Goal: Check status: Check status

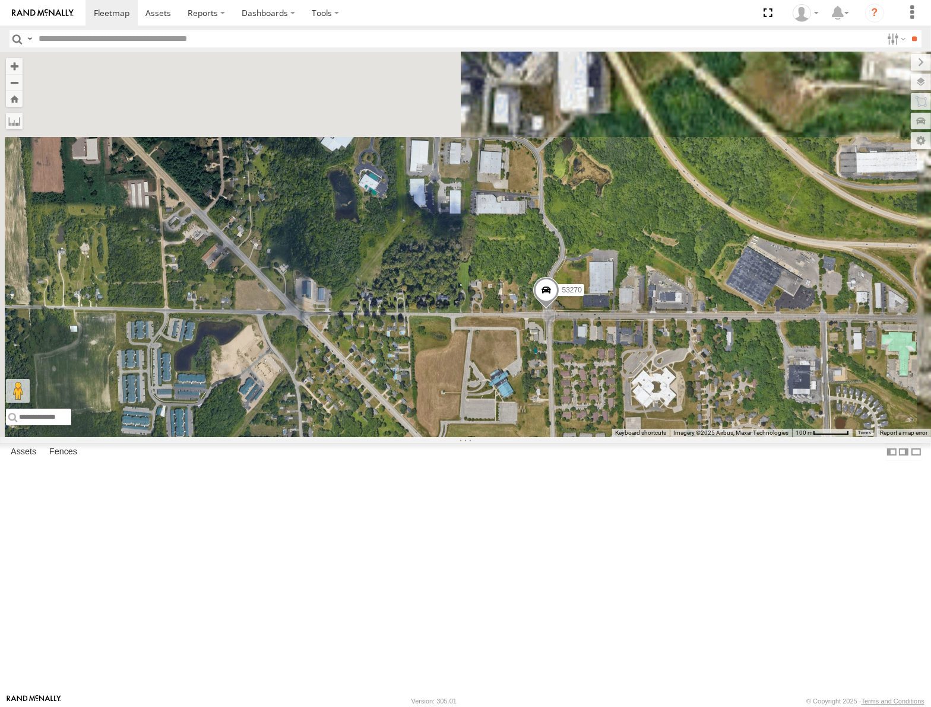
drag, startPoint x: 683, startPoint y: 240, endPoint x: 672, endPoint y: 385, distance: 144.6
click at [672, 385] on div "53242 53106 53223 53262 53247 53151 53203 53212 53101 53289 53273 53278 53208 5…" at bounding box center [465, 244] width 931 height 385
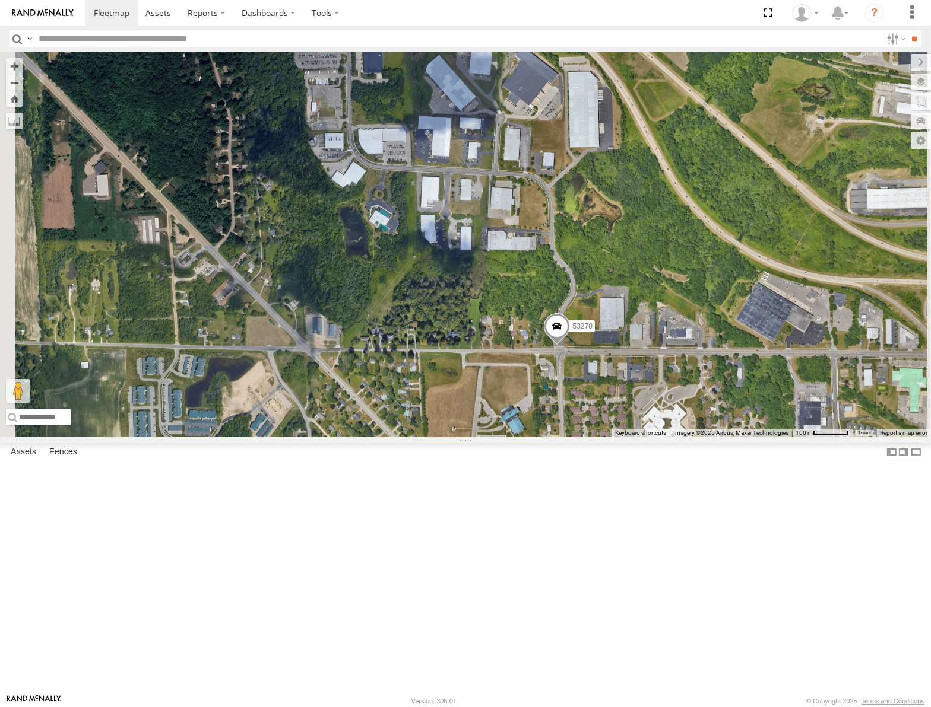
drag, startPoint x: 670, startPoint y: 388, endPoint x: 689, endPoint y: 338, distance: 53.3
click at [689, 338] on div "53242 53106 53223 53262 53247 53151 53203 53212 53101 53289 53273 53278 53208 5…" at bounding box center [465, 244] width 931 height 385
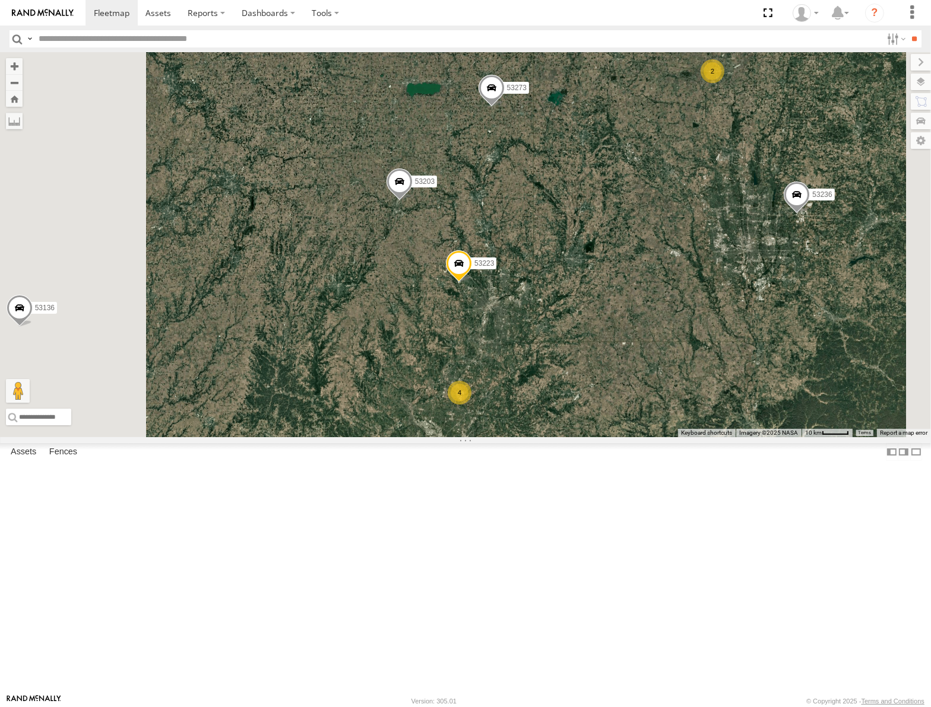
drag, startPoint x: 650, startPoint y: 234, endPoint x: 679, endPoint y: 277, distance: 51.4
click at [677, 280] on div "53289 53278 53208 53142 53254 53235 53136 53236 53148 53217 53248 53147 53223 5…" at bounding box center [465, 244] width 931 height 385
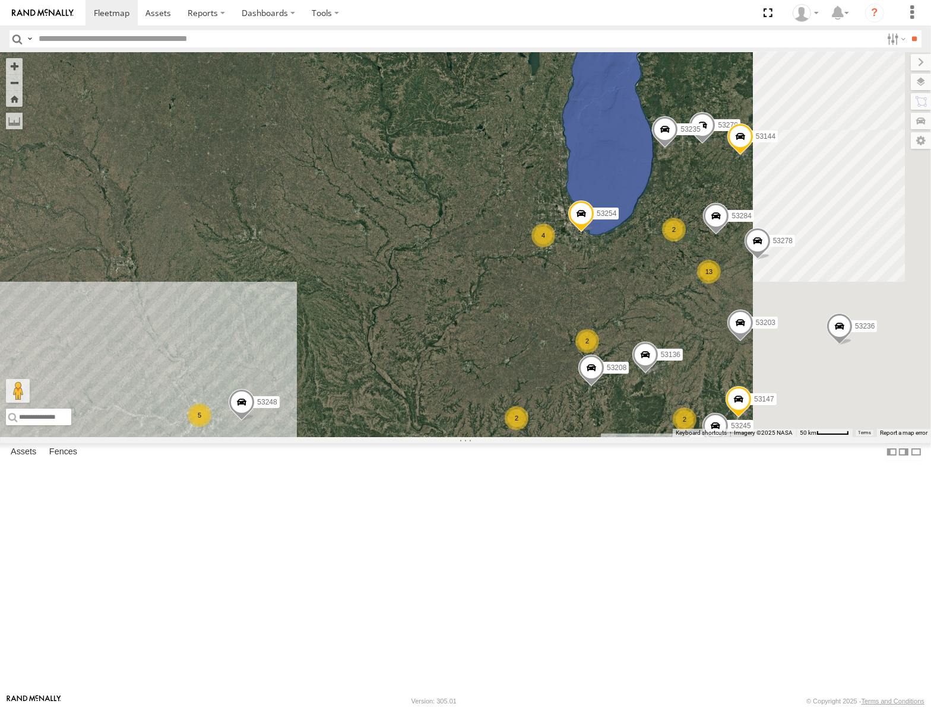
drag, startPoint x: 616, startPoint y: 244, endPoint x: 423, endPoint y: 385, distance: 239.6
click at [410, 389] on div "53289 53148 53270 53217 53278 53208 53142 53254 53235 53284 53248 53144 53136 5…" at bounding box center [465, 244] width 931 height 385
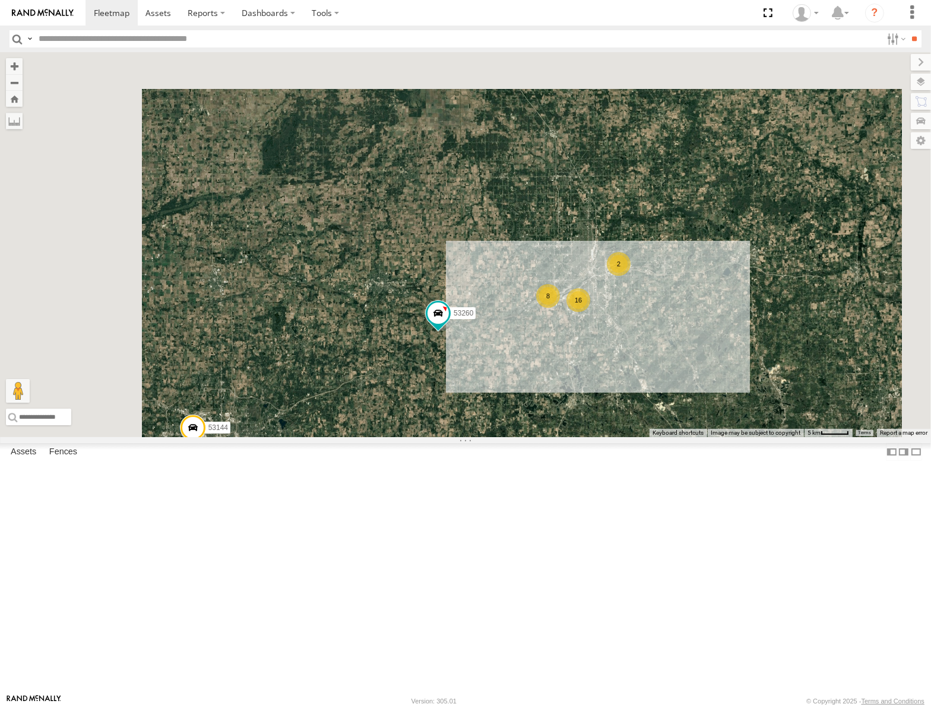
drag, startPoint x: 757, startPoint y: 237, endPoint x: 837, endPoint y: 494, distance: 269.2
click at [837, 437] on div "53289 53148 53270 53217 53278 53208 53142 53254 53235 53284 53248 53144 53136 5…" at bounding box center [465, 244] width 931 height 385
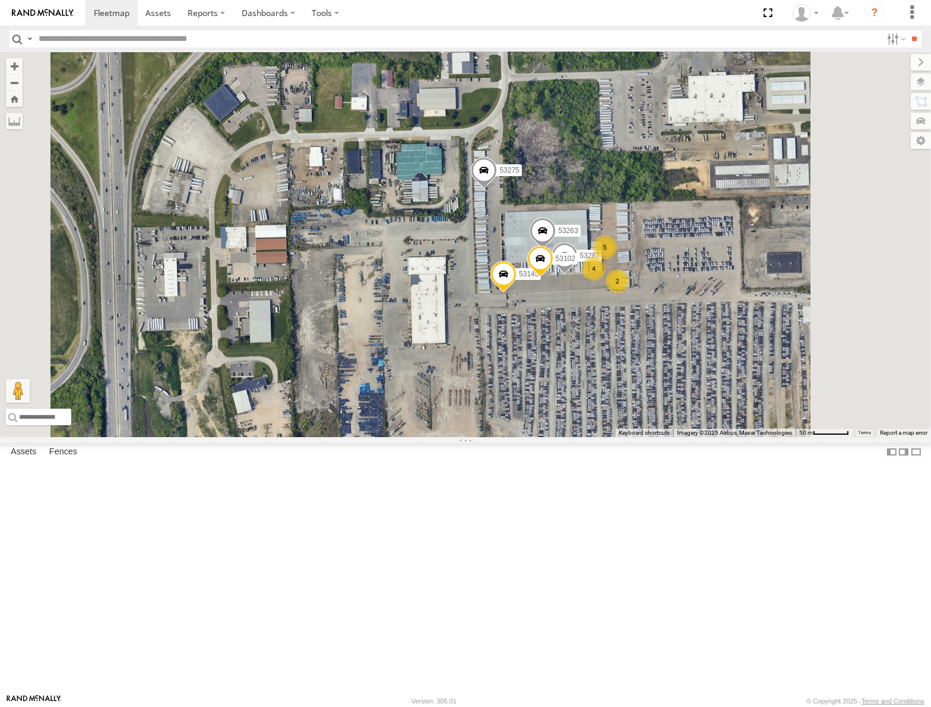
click at [119, 39] on input "text" at bounding box center [457, 38] width 847 height 17
type input "*****"
click at [907, 30] on input "**" at bounding box center [914, 38] width 14 height 17
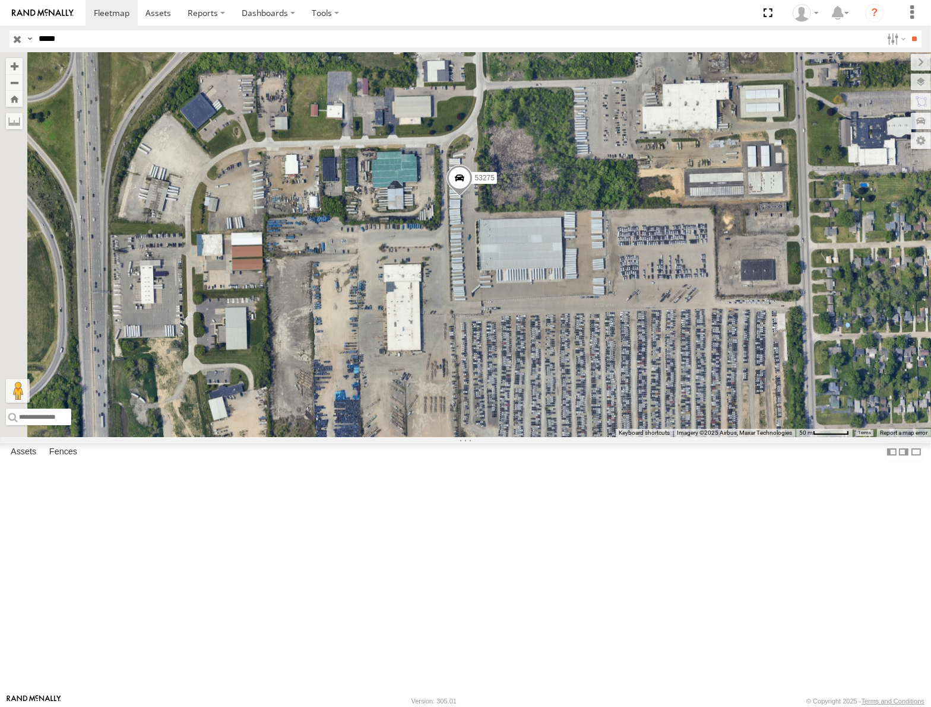
drag, startPoint x: 529, startPoint y: 377, endPoint x: 750, endPoint y: 388, distance: 220.4
click at [750, 388] on div "53275" at bounding box center [465, 244] width 931 height 385
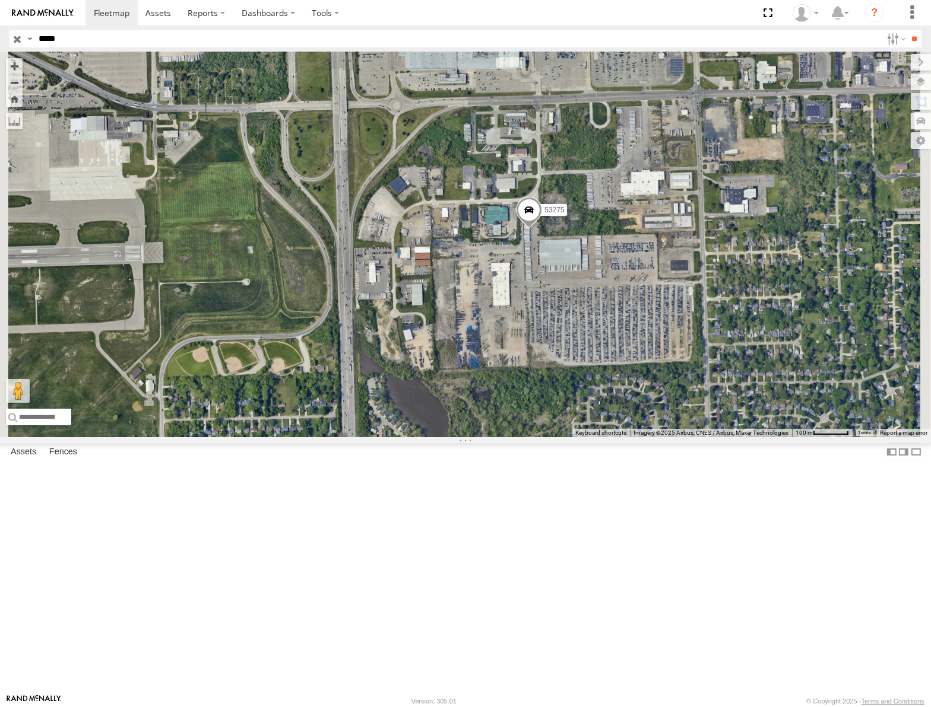
click at [16, 39] on input "button" at bounding box center [16, 38] width 15 height 17
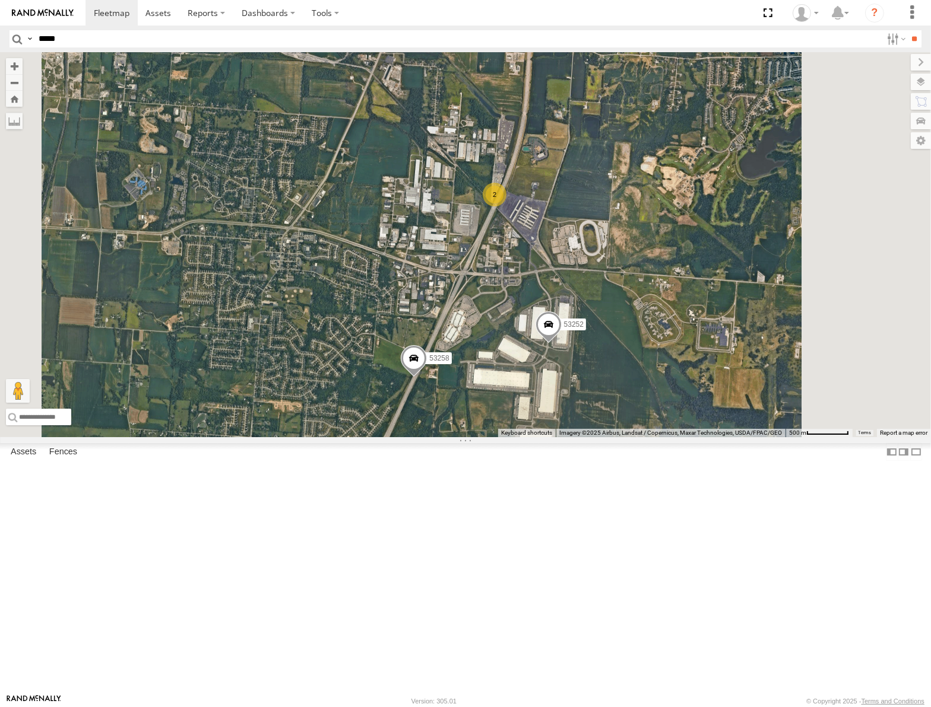
drag, startPoint x: 668, startPoint y: 430, endPoint x: 665, endPoint y: 380, distance: 49.9
click at [665, 380] on div "53147 53223 53151 53203 53101 53289 53221 53133 53148 53270 53273 53217 53278 5…" at bounding box center [465, 244] width 931 height 385
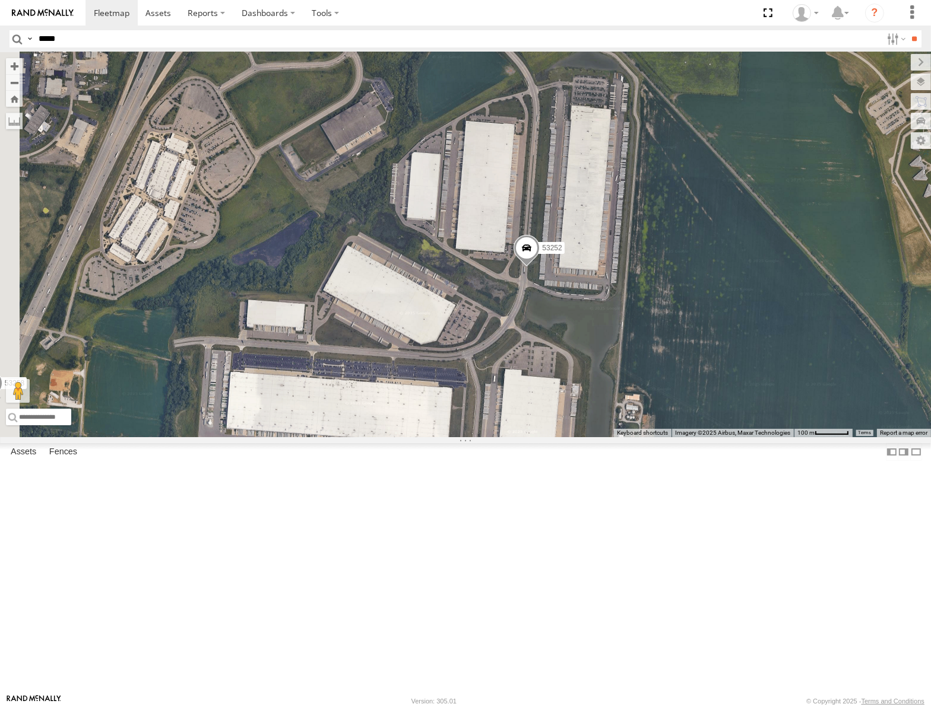
click at [539, 267] on span at bounding box center [526, 251] width 26 height 32
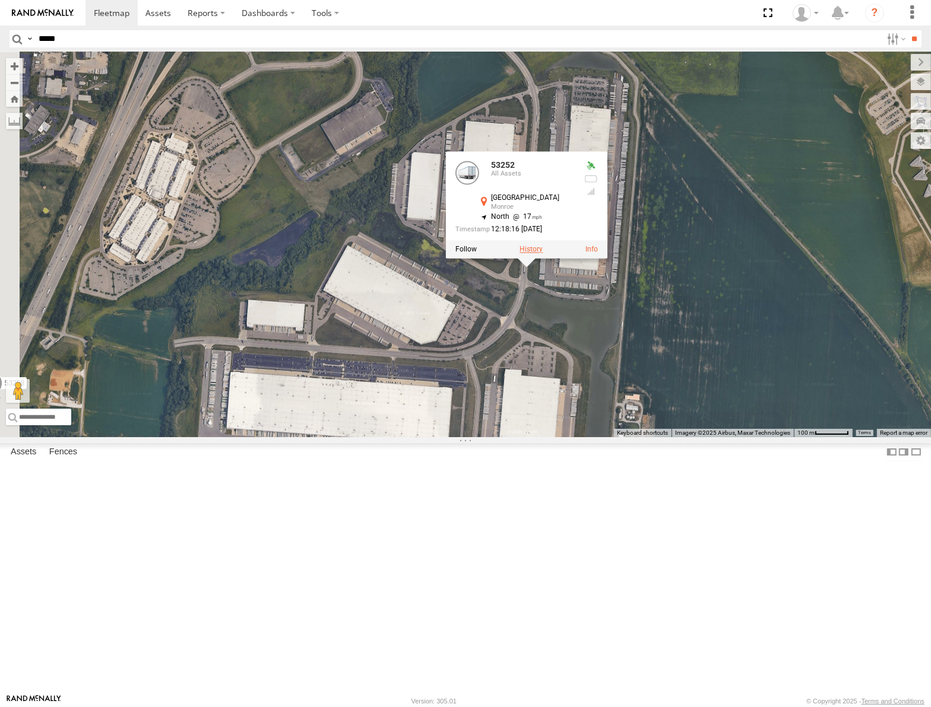
click at [542, 253] on label at bounding box center [530, 249] width 23 height 8
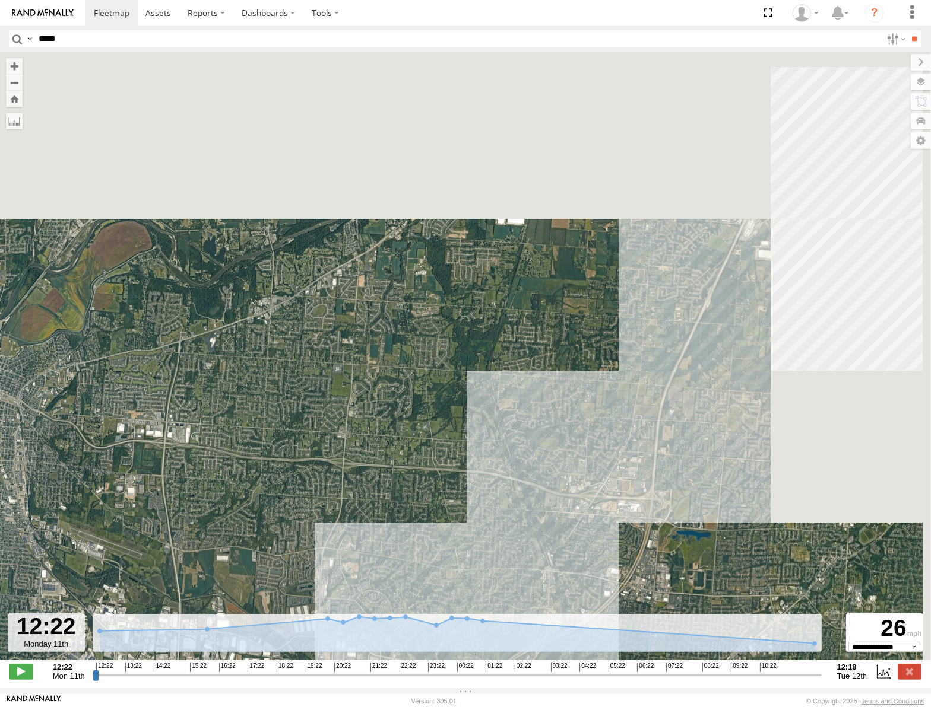
drag, startPoint x: 784, startPoint y: 315, endPoint x: 564, endPoint y: 614, distance: 371.9
click at [564, 614] on div "53252" at bounding box center [465, 362] width 931 height 621
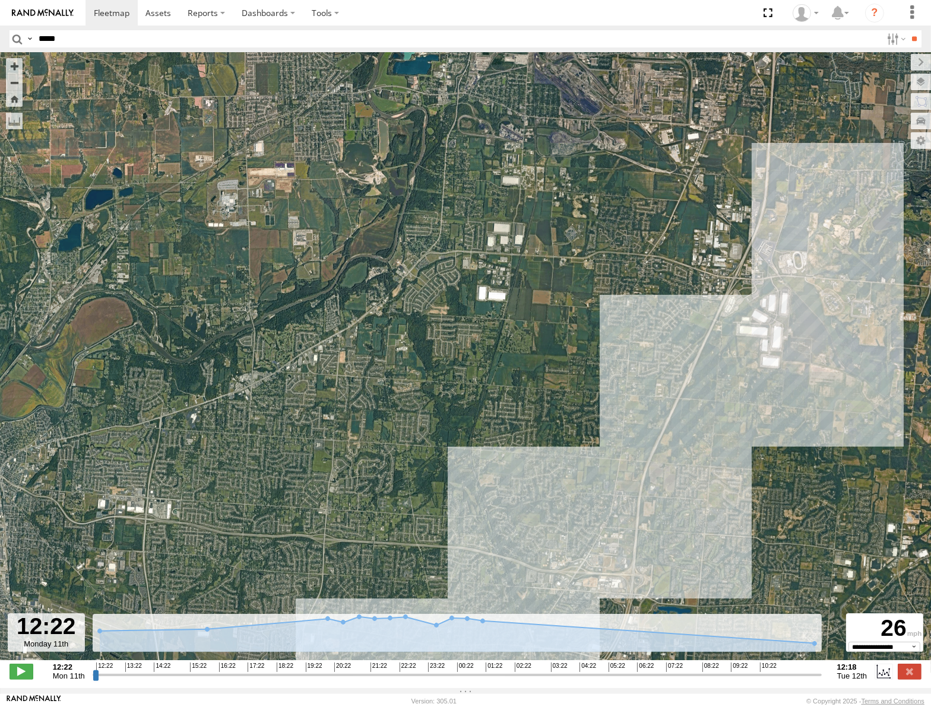
drag, startPoint x: 744, startPoint y: 367, endPoint x: 706, endPoint y: 507, distance: 145.5
click at [706, 507] on div "53252" at bounding box center [465, 362] width 931 height 621
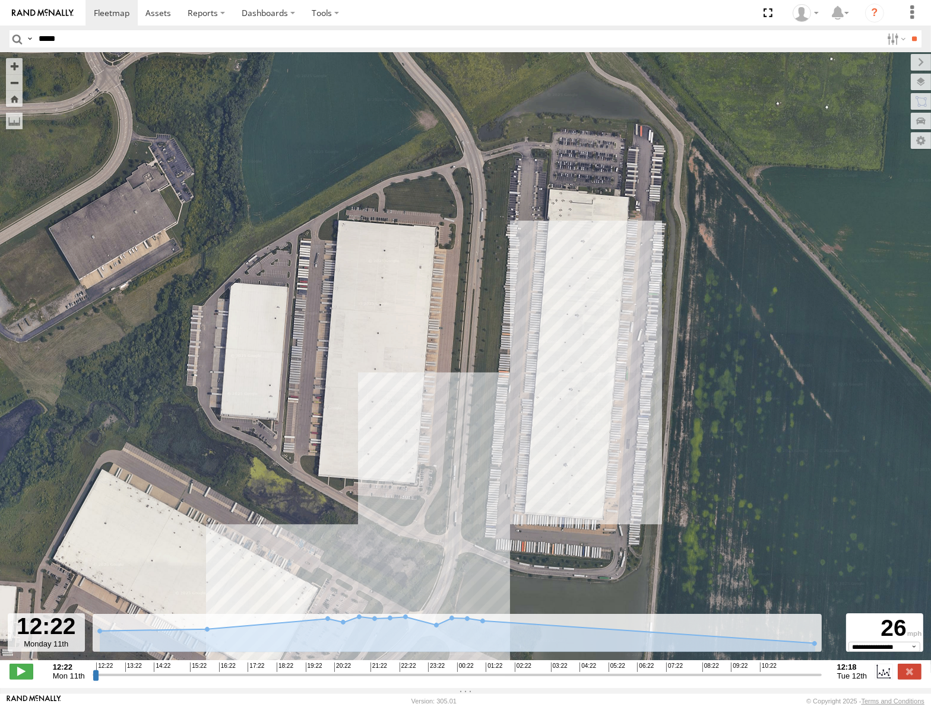
drag, startPoint x: 655, startPoint y: 445, endPoint x: 661, endPoint y: 363, distance: 82.7
click at [661, 364] on div "53252" at bounding box center [465, 362] width 931 height 621
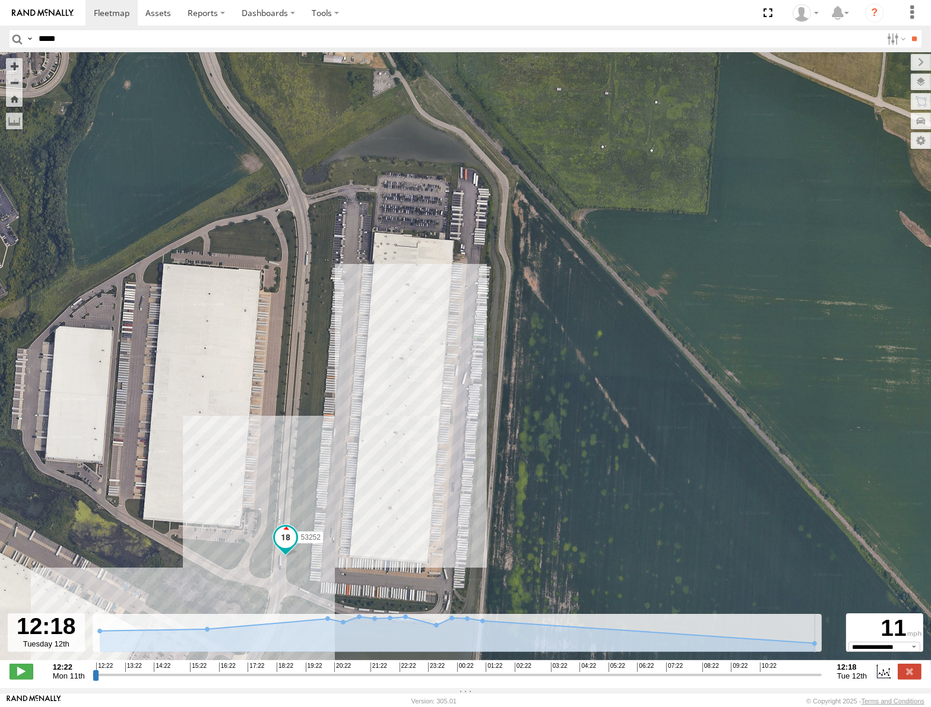
drag, startPoint x: 96, startPoint y: 681, endPoint x: 833, endPoint y: 696, distance: 737.9
type input "**********"
click at [821, 681] on input "range" at bounding box center [457, 674] width 729 height 11
click at [93, 36] on input "*****" at bounding box center [457, 38] width 847 height 17
type input "*****"
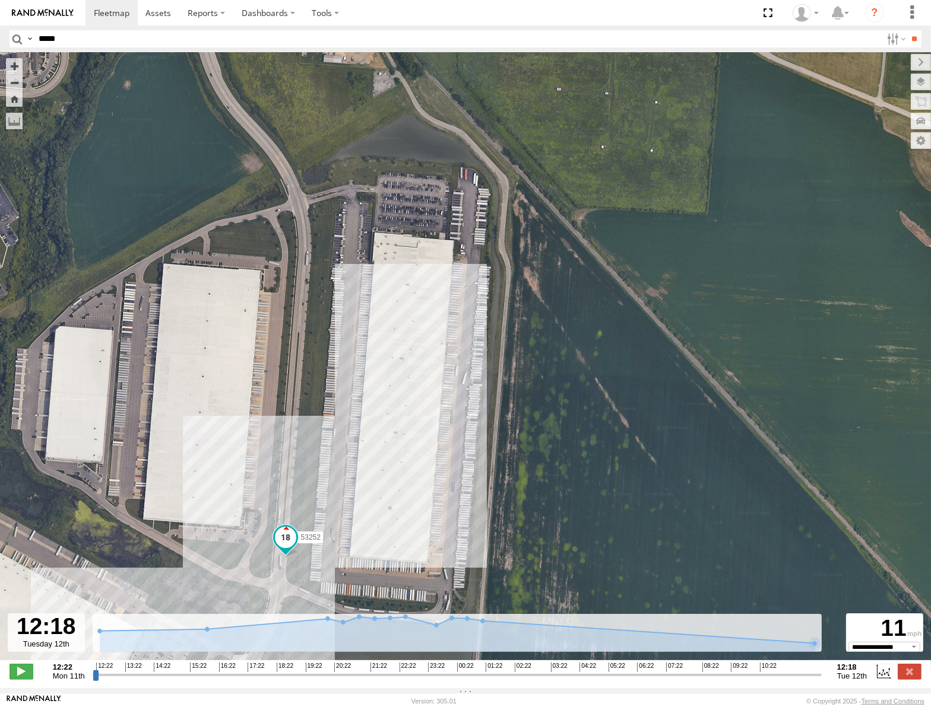
click at [907, 30] on input "**" at bounding box center [914, 38] width 14 height 17
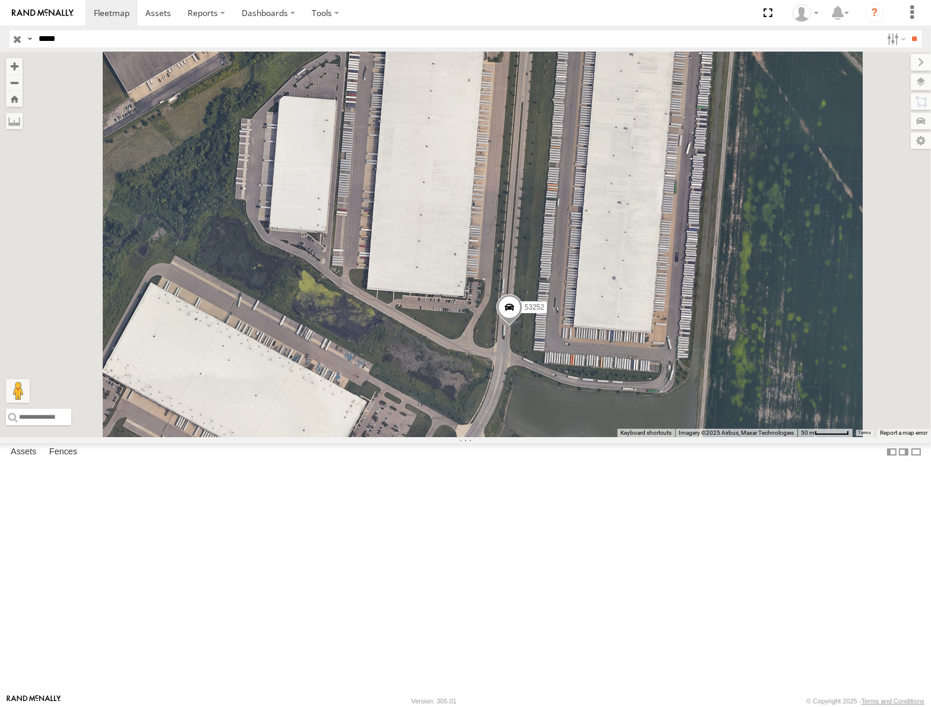
drag, startPoint x: 709, startPoint y: 318, endPoint x: 676, endPoint y: 368, distance: 60.4
click at [676, 369] on div "53252" at bounding box center [465, 244] width 931 height 385
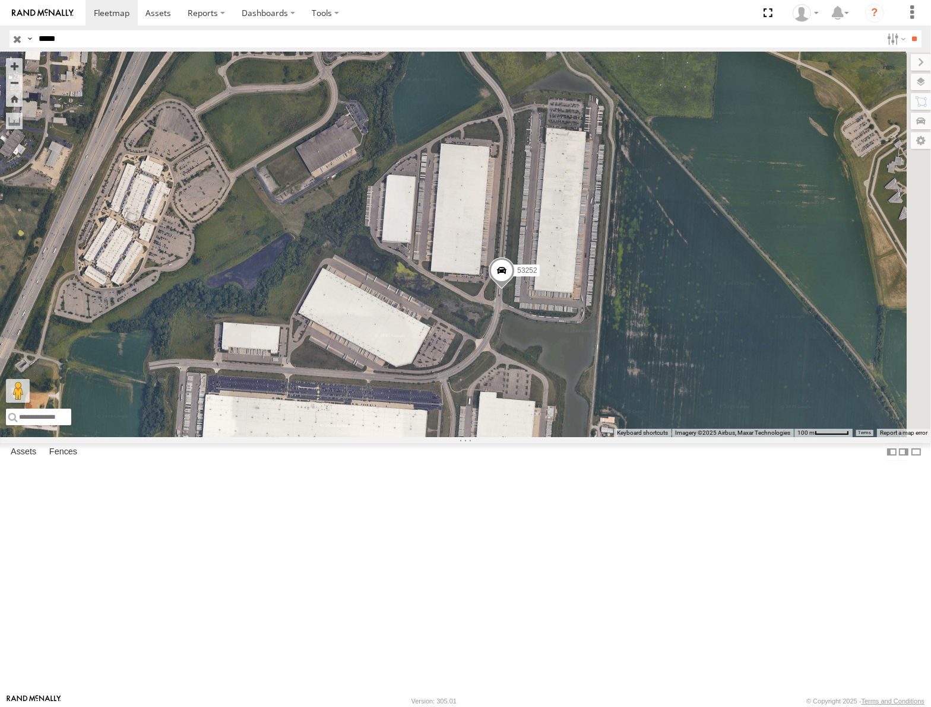
click at [739, 406] on div "53252" at bounding box center [465, 244] width 931 height 385
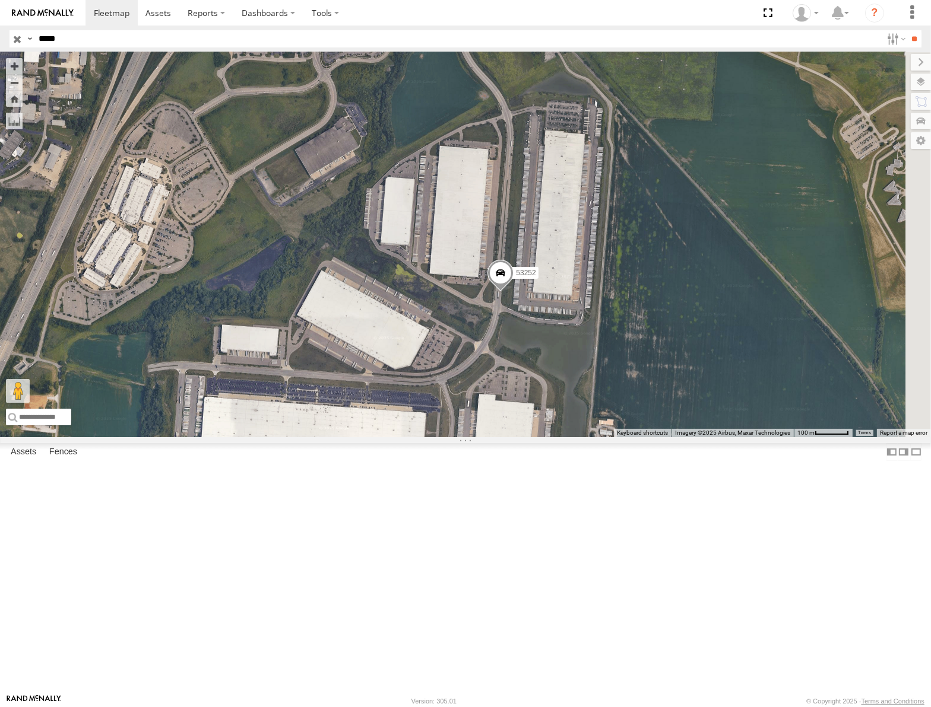
click at [14, 37] on input "button" at bounding box center [16, 38] width 15 height 17
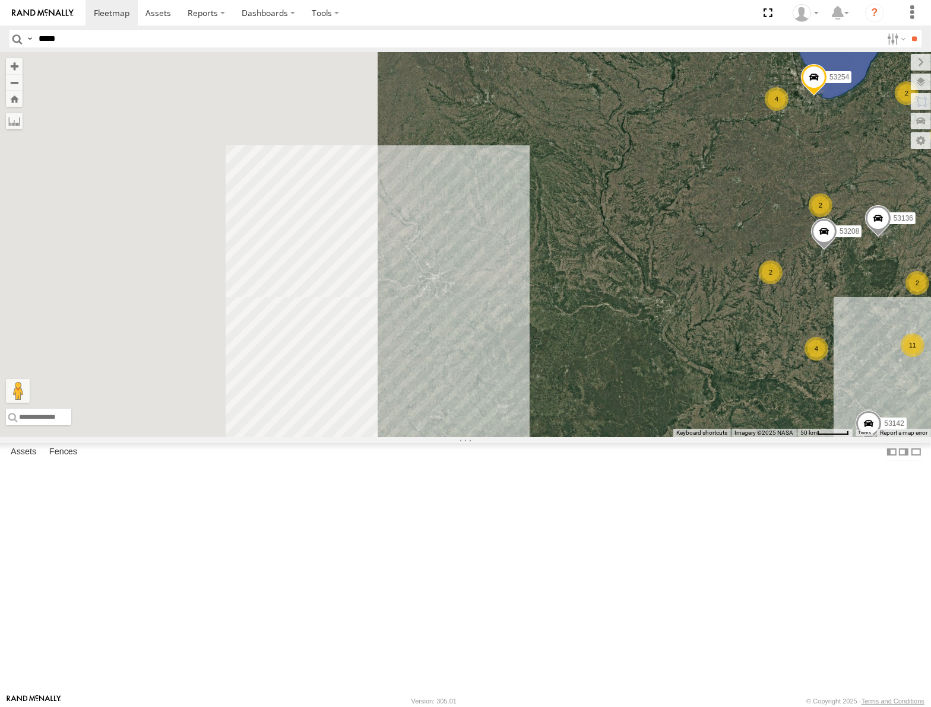
drag, startPoint x: 405, startPoint y: 346, endPoint x: 825, endPoint y: 324, distance: 420.8
click at [825, 324] on div "53289 53148 53217 53278 53208 53142 53254 53235 53284 53136 53236 11 28 4 13 2 …" at bounding box center [465, 244] width 931 height 385
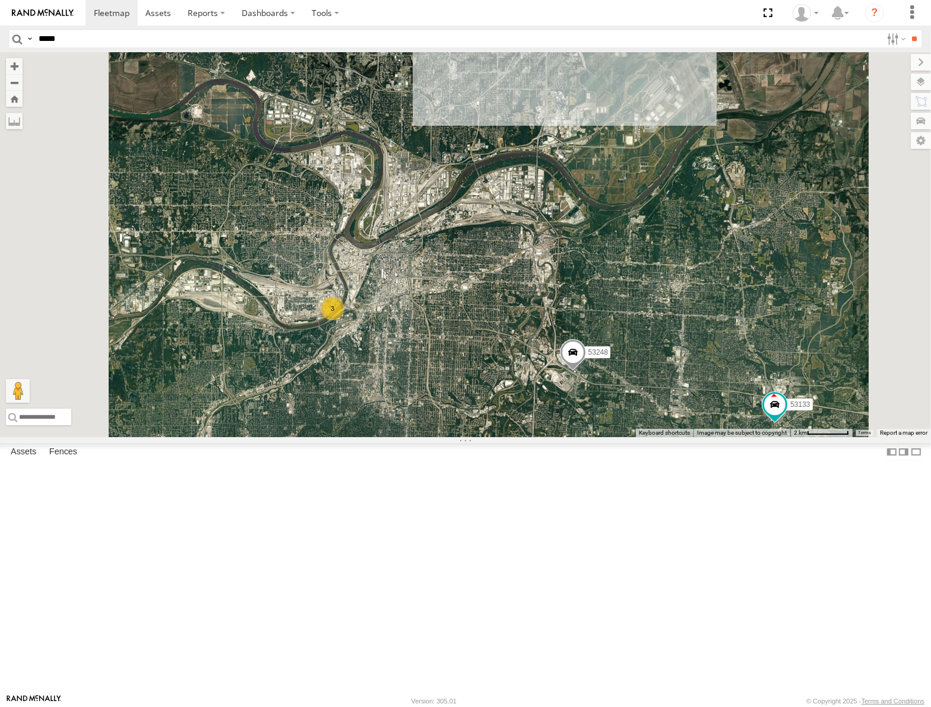
drag, startPoint x: 700, startPoint y: 360, endPoint x: 760, endPoint y: 295, distance: 87.8
click at [760, 295] on div "53289 53148 53217 53278 53208 53142 53254 53235 53284 53136 53236 53242 53223 5…" at bounding box center [465, 244] width 931 height 385
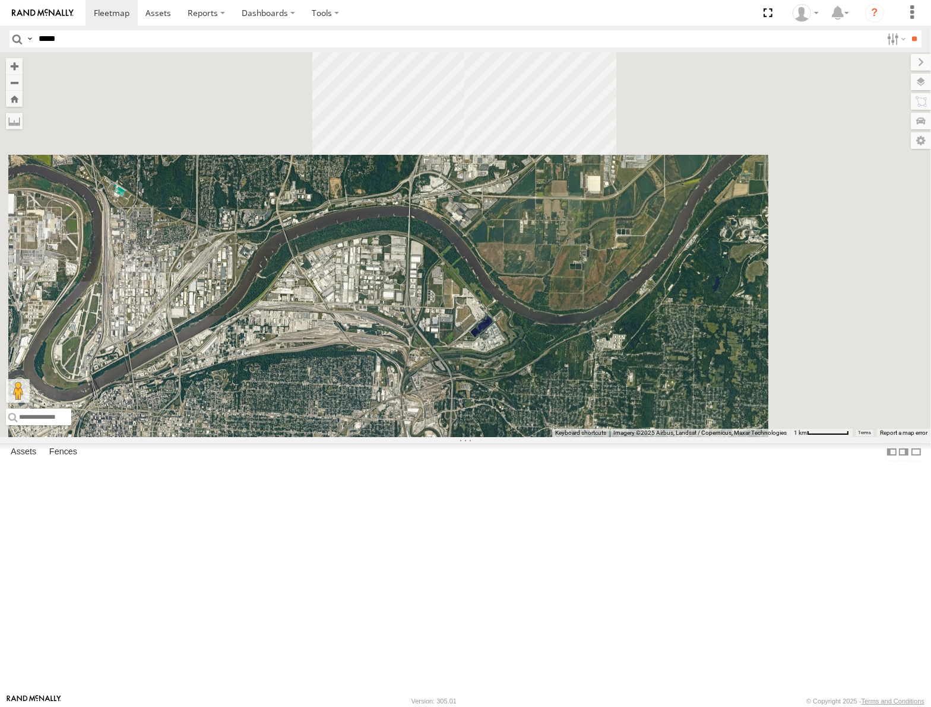
drag, startPoint x: 714, startPoint y: 320, endPoint x: 677, endPoint y: 656, distance: 337.4
click at [677, 437] on div "53289 53148 53217 53278 53208 53142 53254 53235 53284 53136 53236 53242 53223 5…" at bounding box center [465, 244] width 931 height 385
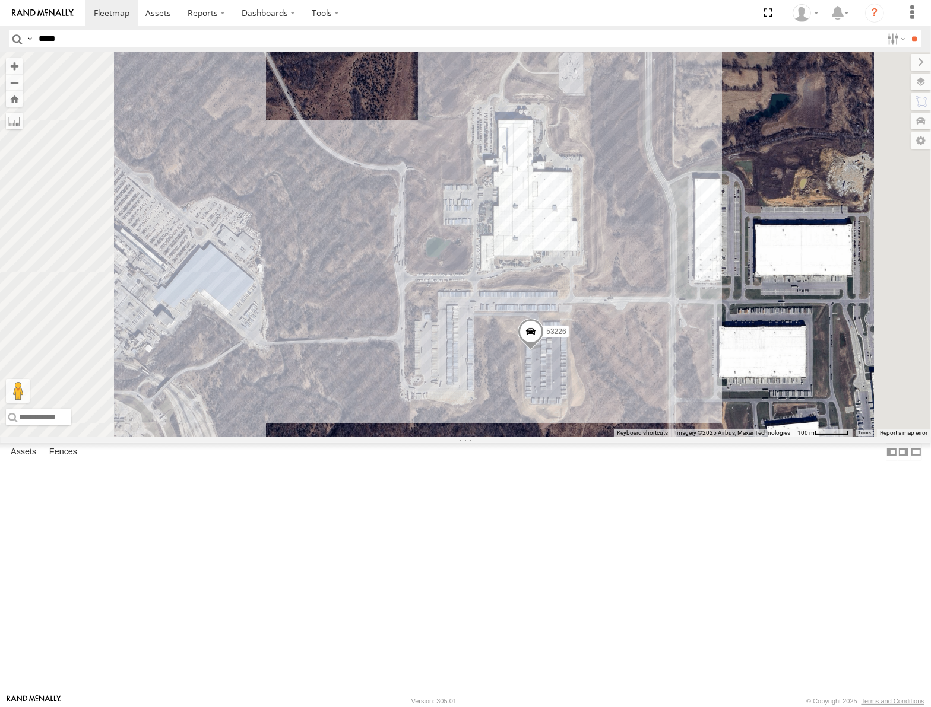
drag, startPoint x: 726, startPoint y: 389, endPoint x: 748, endPoint y: 449, distance: 63.8
click at [748, 437] on div "53289 53148 53217 53278 53208 53142 53254 53235 53284 53136 53236 53242 53223 5…" at bounding box center [465, 244] width 931 height 385
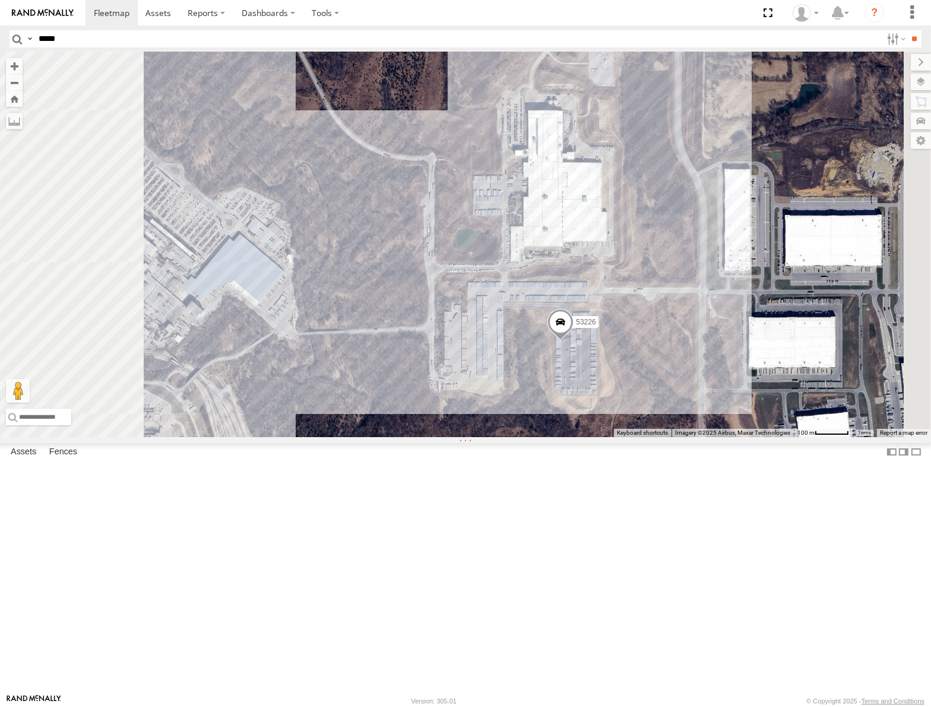
click at [788, 437] on div "53289 53148 53217 53278 53208 53142 53254 53235 53284 53136 53236 53242 53223 5…" at bounding box center [465, 244] width 931 height 385
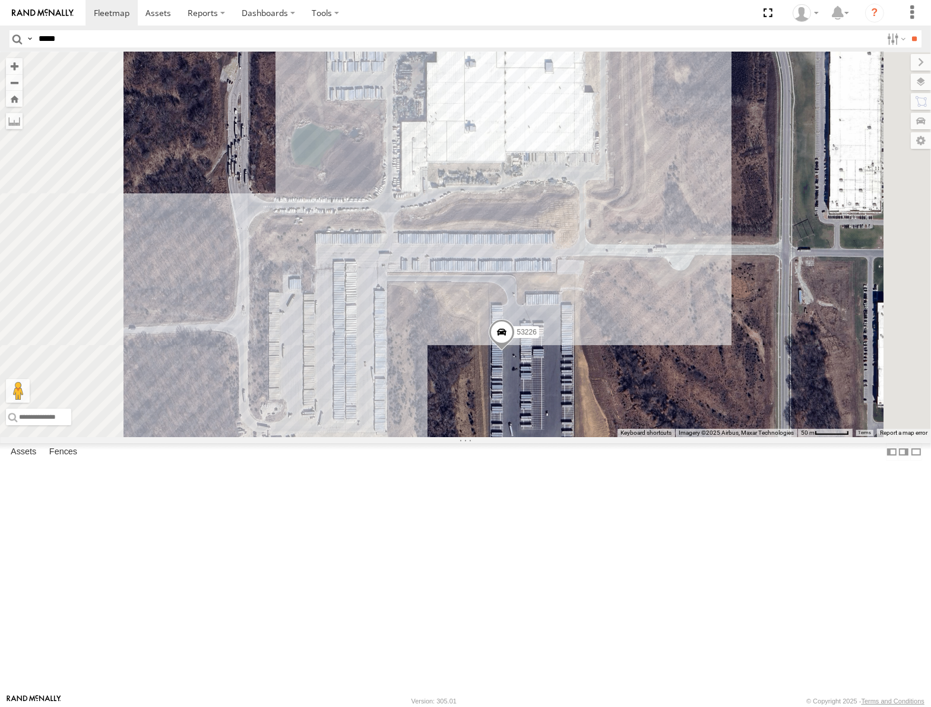
drag, startPoint x: 774, startPoint y: 442, endPoint x: 789, endPoint y: 430, distance: 19.8
click at [789, 430] on div "53289 53148 53217 53278 53208 53142 53254 53235 53284 53136 53236 53242 53223 5…" at bounding box center [465, 244] width 931 height 385
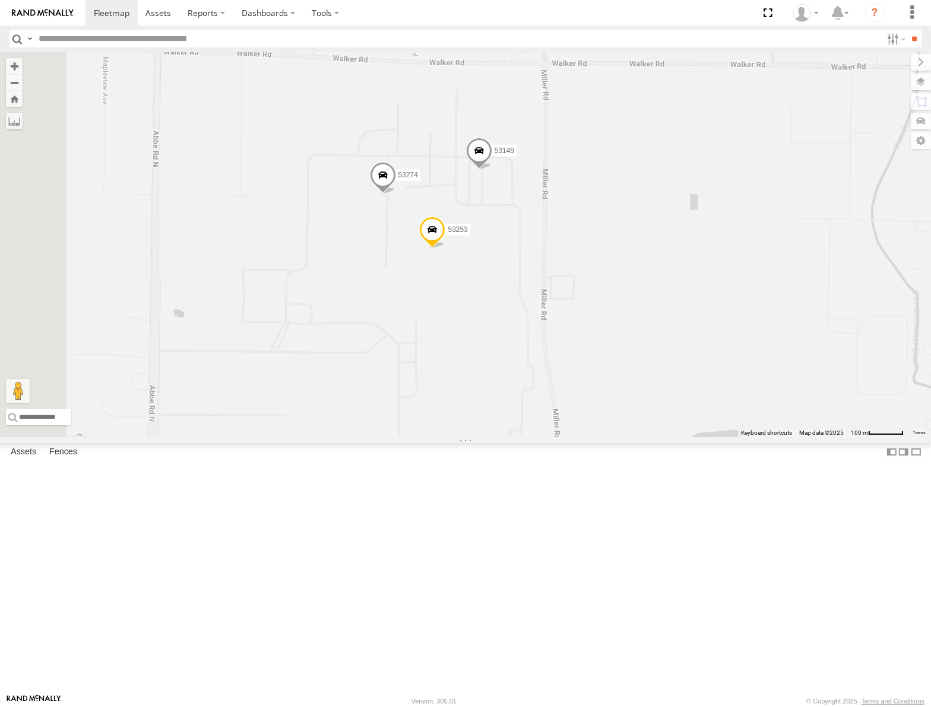
drag, startPoint x: 599, startPoint y: 377, endPoint x: 678, endPoint y: 342, distance: 87.1
click at [678, 342] on div "53148 53217 53289 53278 53208 53142 53254 53235 53284 53136 53236 53242 53223 5…" at bounding box center [465, 244] width 931 height 385
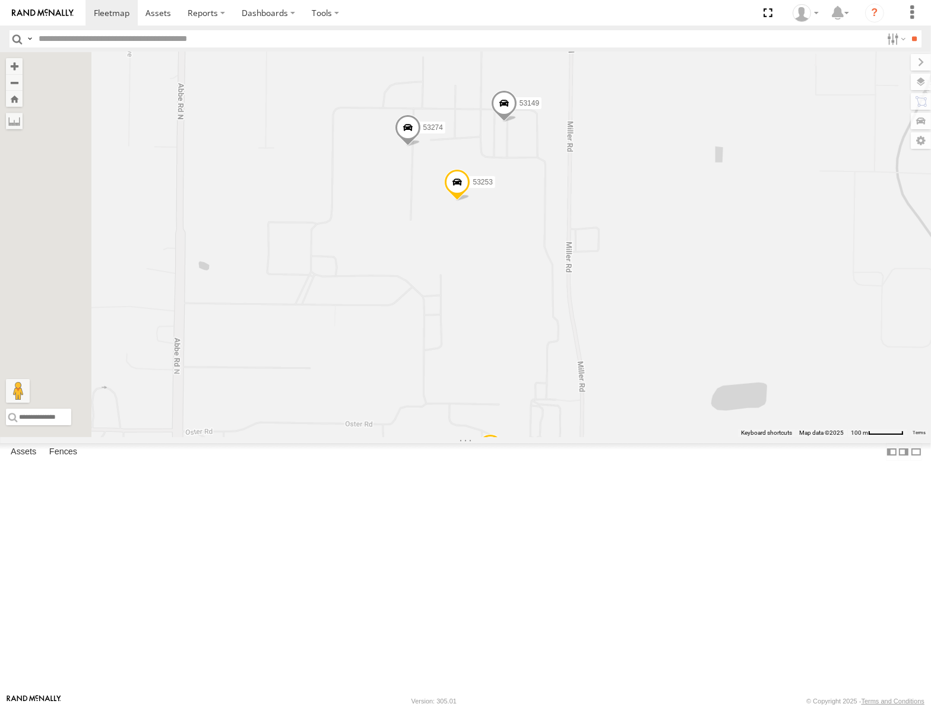
drag, startPoint x: 683, startPoint y: 364, endPoint x: 689, endPoint y: 330, distance: 34.5
click at [688, 332] on div "53148 53217 53289 53278 53208 53142 53254 53235 53284 53136 53236 53242 53223 5…" at bounding box center [465, 244] width 931 height 385
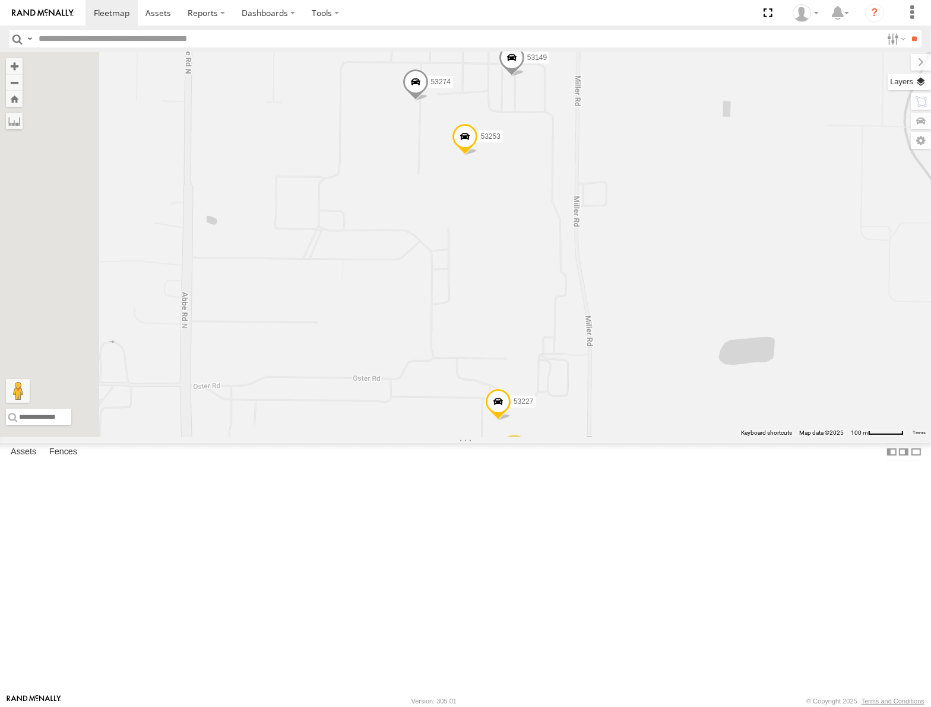
click at [917, 80] on label at bounding box center [908, 82] width 43 height 17
click at [0, 0] on div "Basemaps" at bounding box center [0, 0] width 0 height 0
click at [0, 0] on span "Basemaps" at bounding box center [0, 0] width 0 height 0
click at [0, 0] on span "Satellite" at bounding box center [0, 0] width 0 height 0
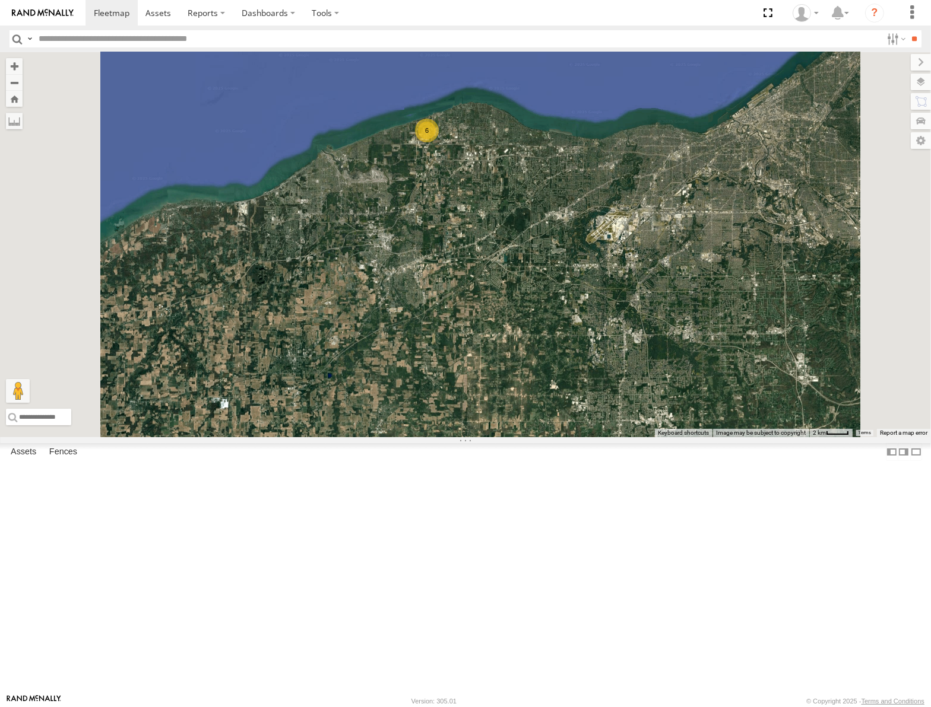
click at [684, 358] on div "6" at bounding box center [465, 244] width 931 height 385
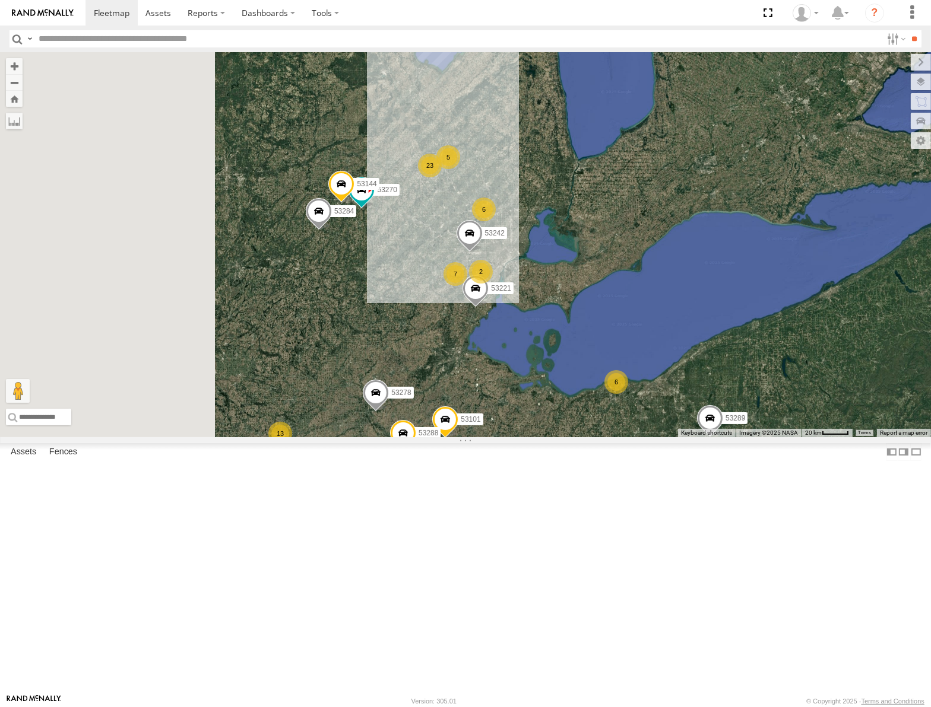
drag, startPoint x: 534, startPoint y: 251, endPoint x: 623, endPoint y: 395, distance: 169.0
click at [626, 423] on div "5 13 2 53242 23 2 53223 6 7 3 6 53151 53203 53101 53289 53221 2 53270 53273 532…" at bounding box center [465, 244] width 931 height 385
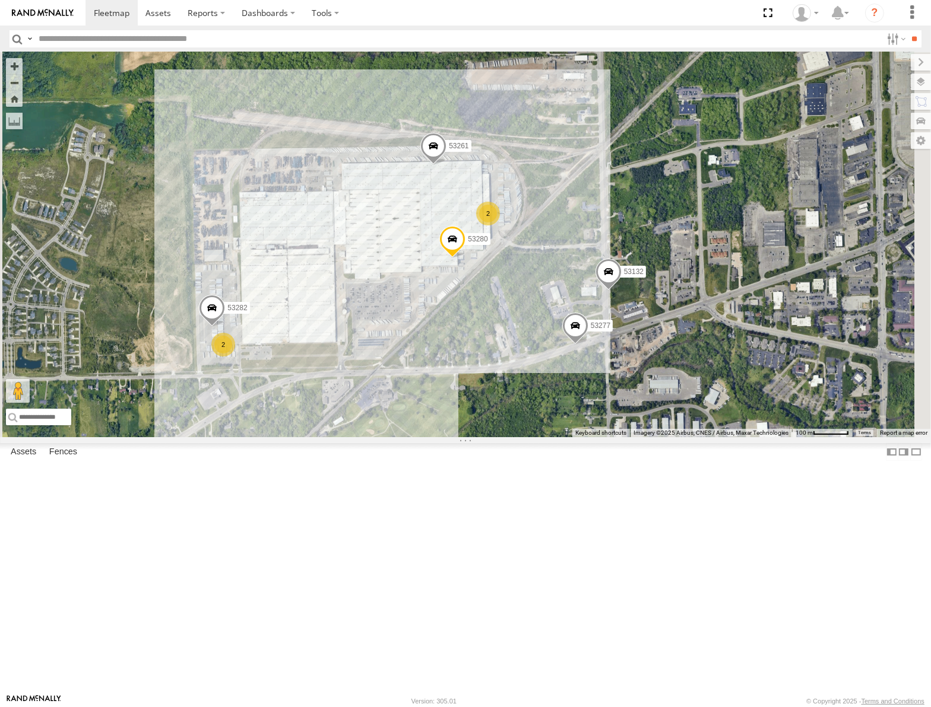
drag, startPoint x: 577, startPoint y: 303, endPoint x: 524, endPoint y: 273, distance: 60.6
click at [525, 274] on div "53242 53223 53151 53203 53101 53289 53221 53270 53273 53278 53284 53288 53144 5…" at bounding box center [465, 244] width 931 height 385
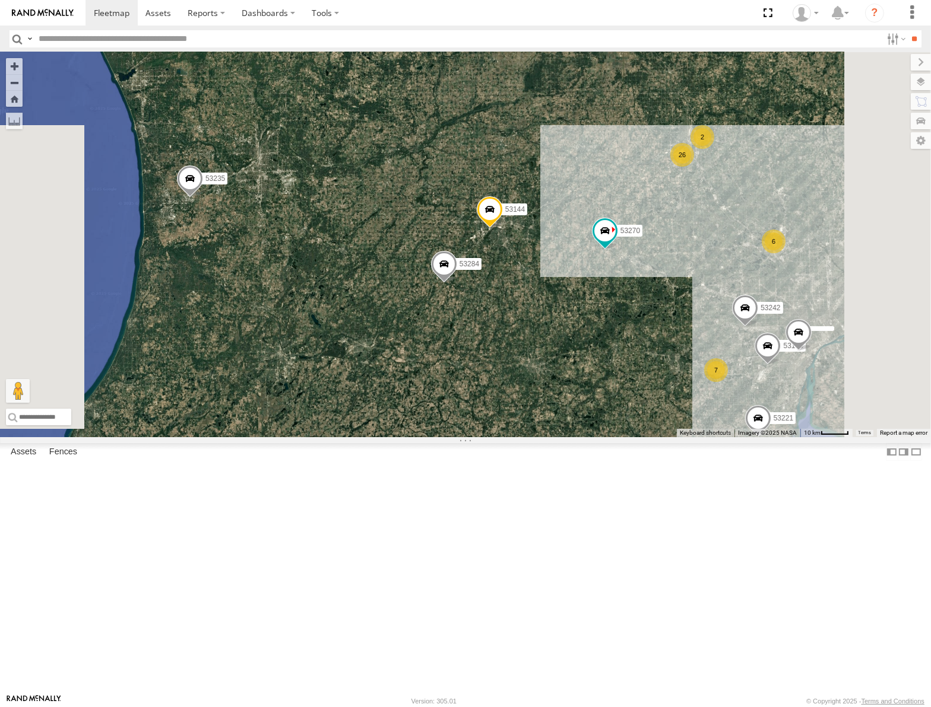
drag, startPoint x: 723, startPoint y: 221, endPoint x: 539, endPoint y: 260, distance: 188.0
click at [539, 261] on div "53206 53234 53147 53216 53242 53223 53230 53262 53247 53225 53131 53151 53233 5…" at bounding box center [465, 244] width 931 height 385
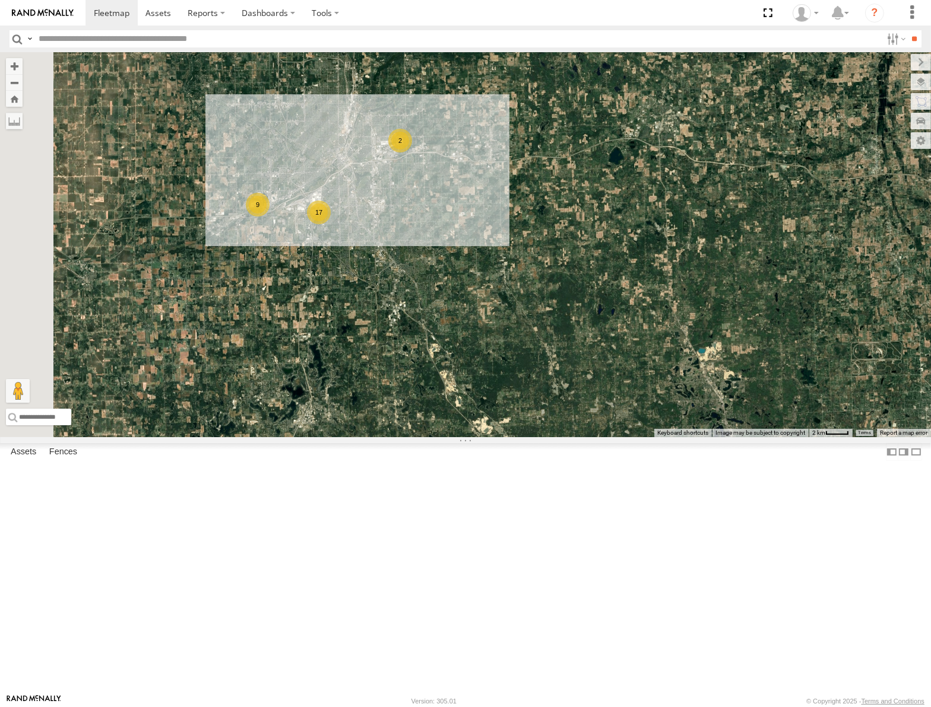
drag, startPoint x: 513, startPoint y: 353, endPoint x: 524, endPoint y: 358, distance: 12.2
click at [524, 358] on div "53206 53234 53147 53216 53242 53223 53230 53262 53247 53225 53131 53151 53233 5…" at bounding box center [465, 244] width 931 height 385
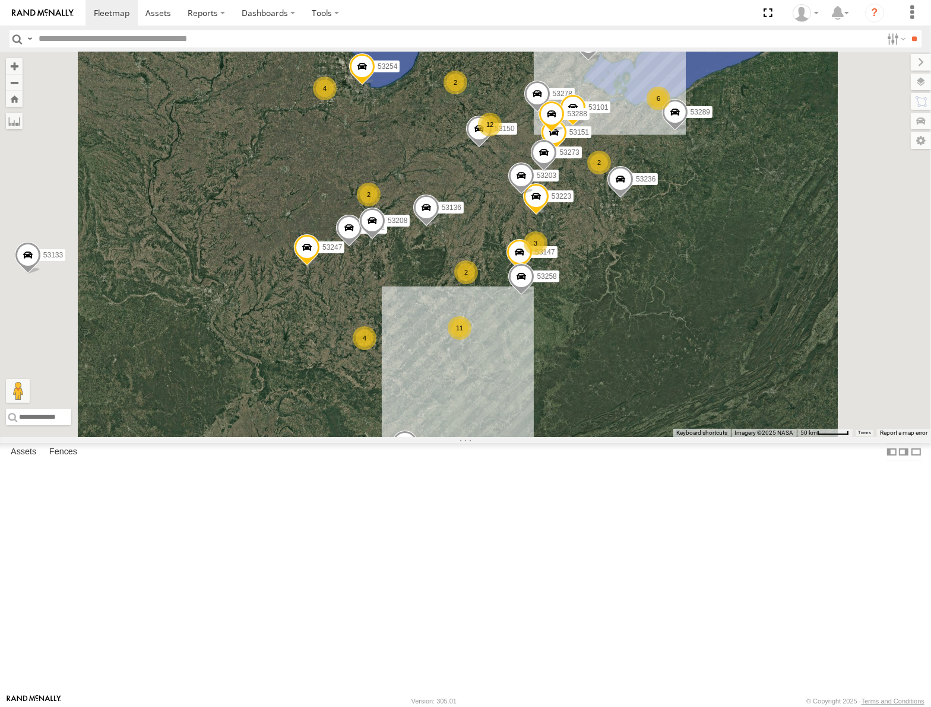
click at [0, 0] on span "Roadmap" at bounding box center [0, 0] width 0 height 0
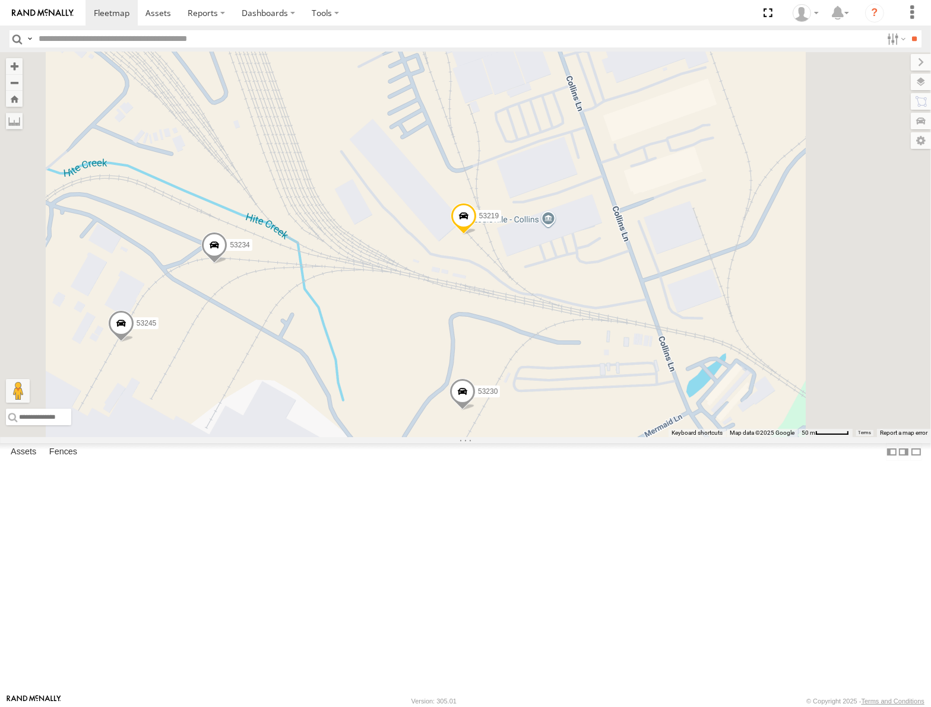
click at [131, 35] on input "text" at bounding box center [457, 38] width 847 height 17
type input "*****"
click at [907, 30] on input "**" at bounding box center [914, 38] width 14 height 17
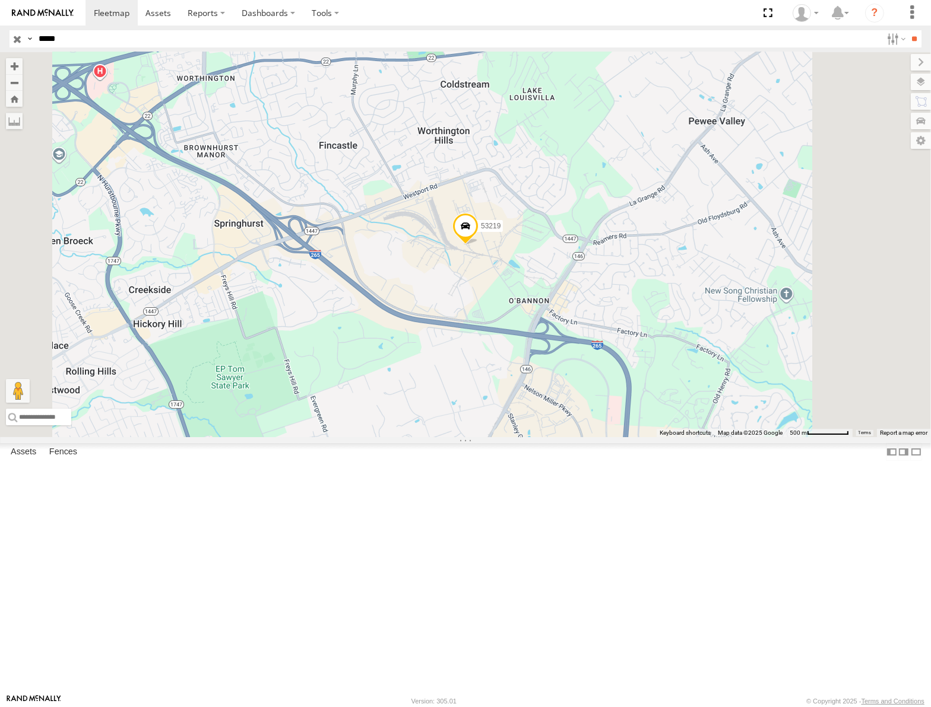
click at [0, 0] on span "Satellite" at bounding box center [0, 0] width 0 height 0
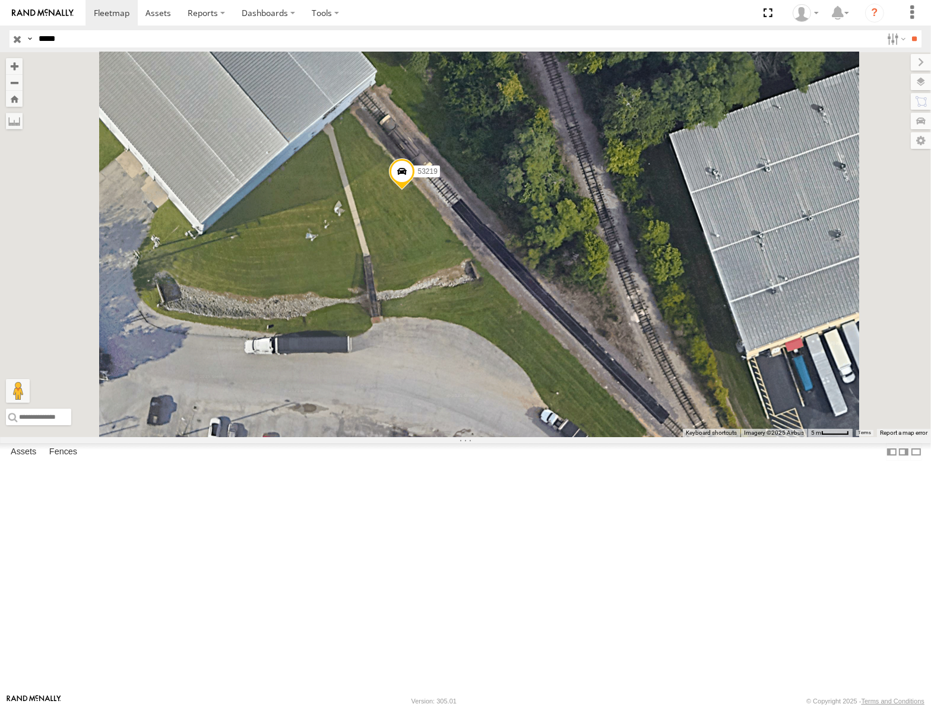
click at [415, 191] on span at bounding box center [402, 174] width 26 height 32
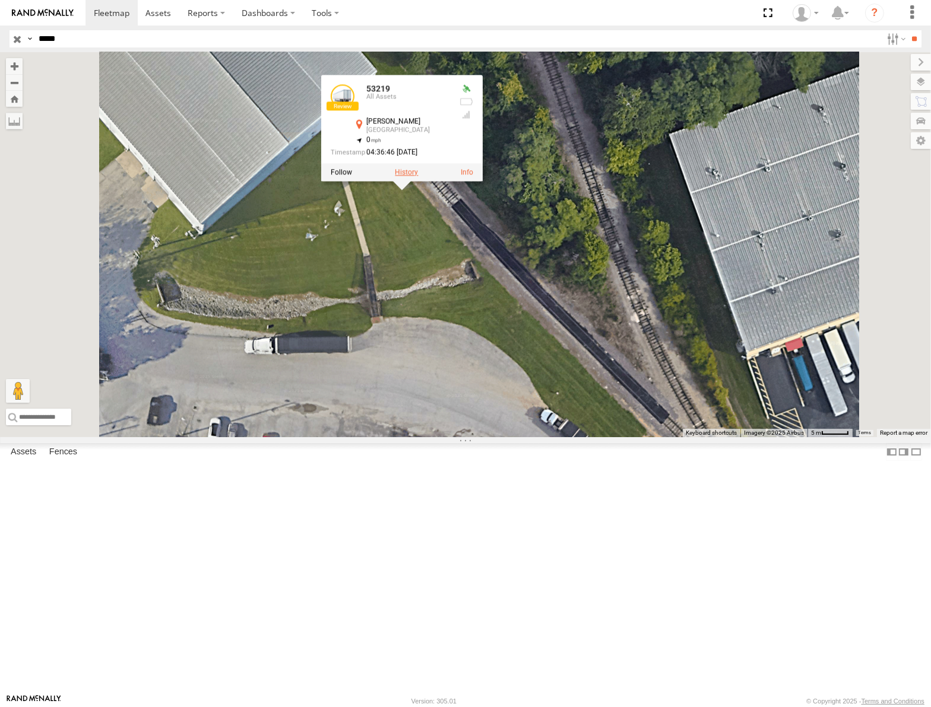
click at [418, 177] on label at bounding box center [406, 173] width 23 height 8
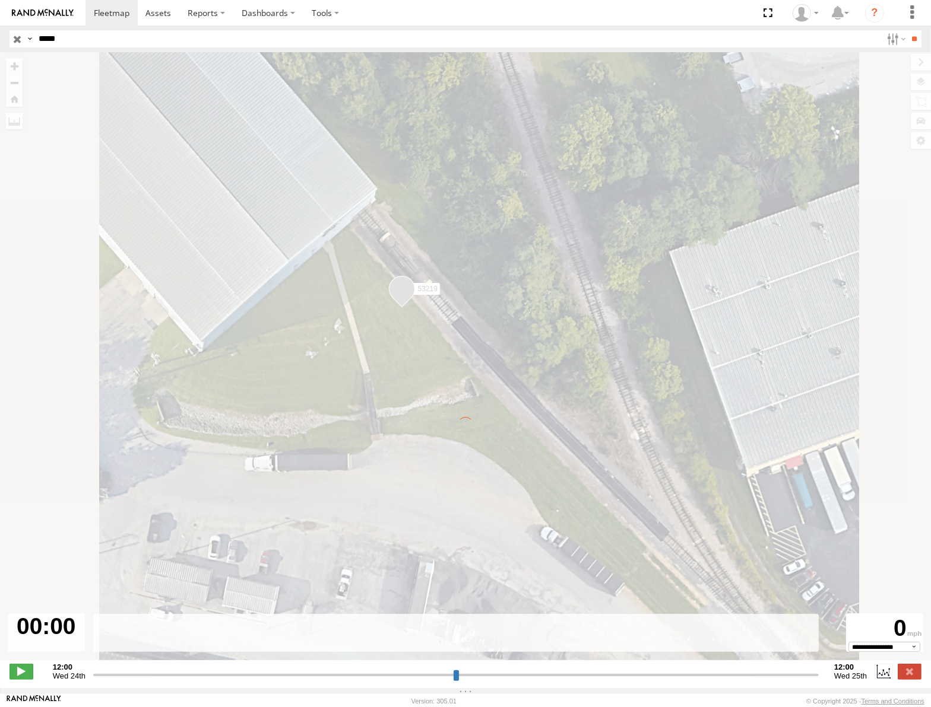
type input "**********"
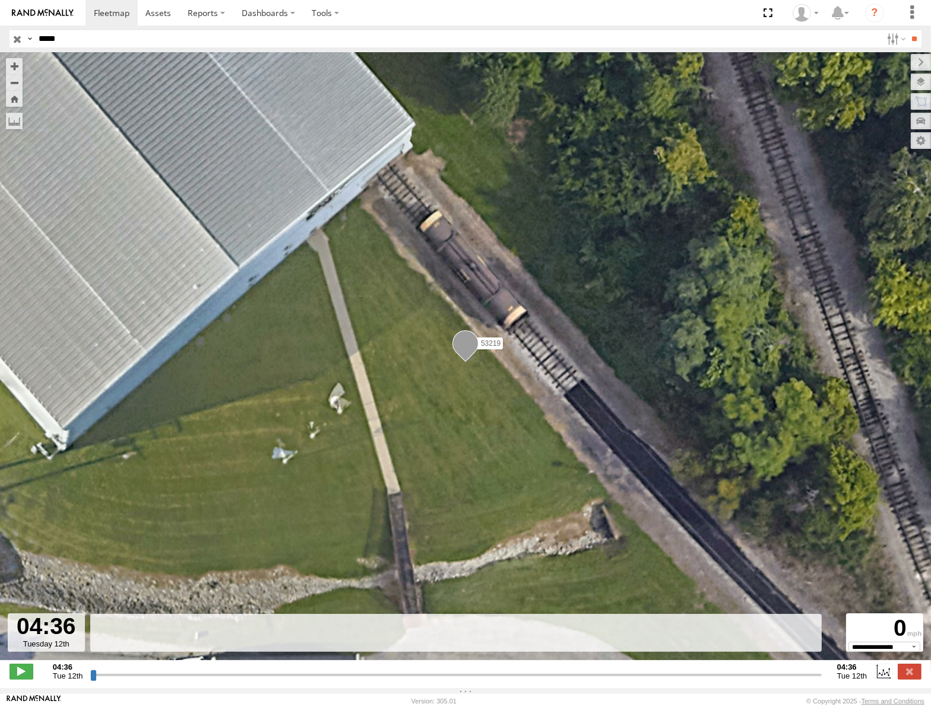
drag, startPoint x: 94, startPoint y: 678, endPoint x: 287, endPoint y: 652, distance: 194.6
click at [278, 669] on input "range" at bounding box center [455, 674] width 731 height 11
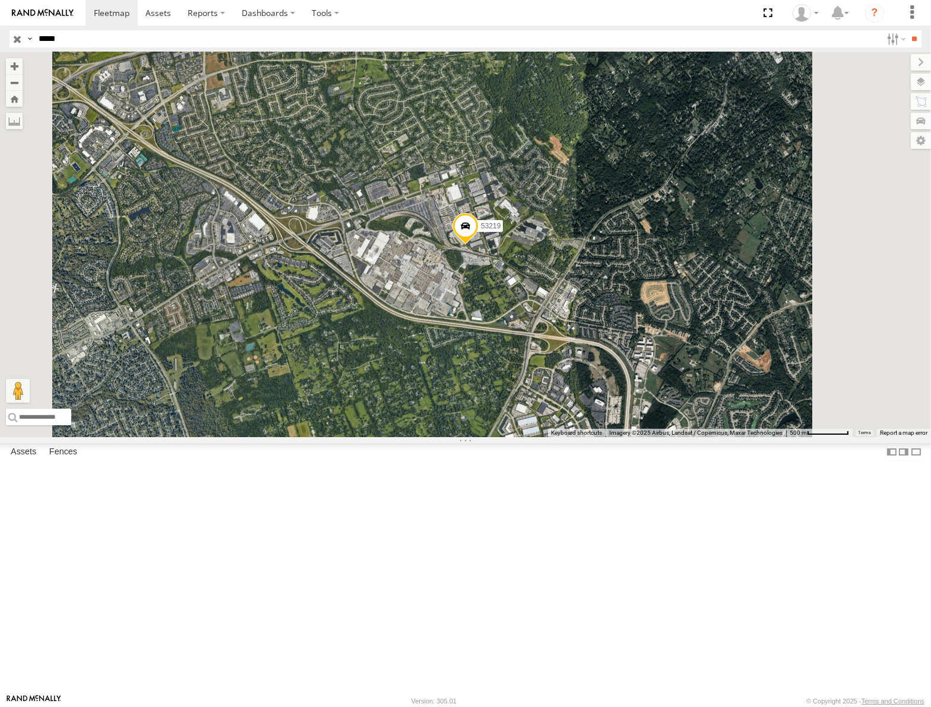
click at [17, 36] on input "button" at bounding box center [16, 38] width 15 height 17
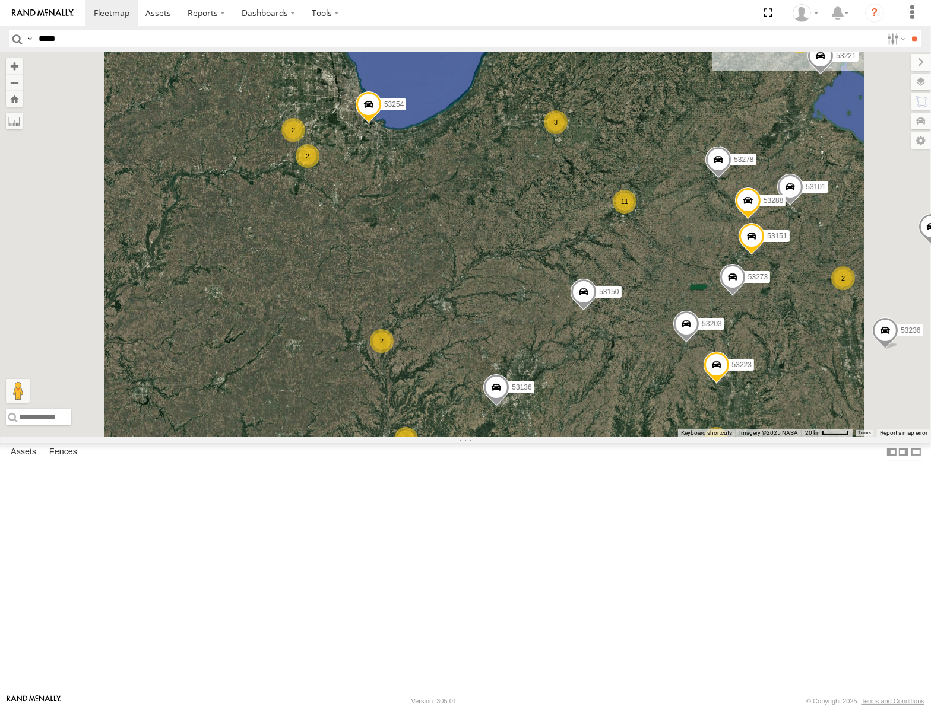
drag, startPoint x: 475, startPoint y: 224, endPoint x: 625, endPoint y: 382, distance: 217.4
click at [625, 386] on div "53247 53289 53133 53148 53217 53278 53150 53142 53254 53235 53136 53236 53147 5…" at bounding box center [465, 244] width 931 height 385
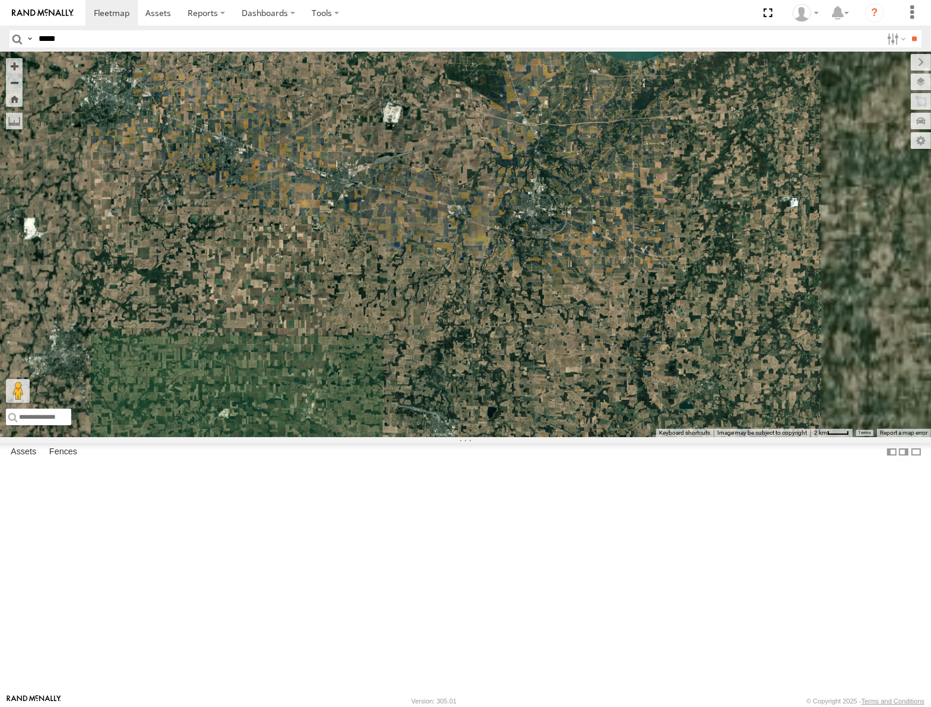
drag, startPoint x: 770, startPoint y: 242, endPoint x: 481, endPoint y: 541, distance: 416.4
click at [481, 437] on div "53147 53216 53106 53223 53262 53247 53151 53233 53258 53250 53203 53239 53130 5…" at bounding box center [465, 244] width 931 height 385
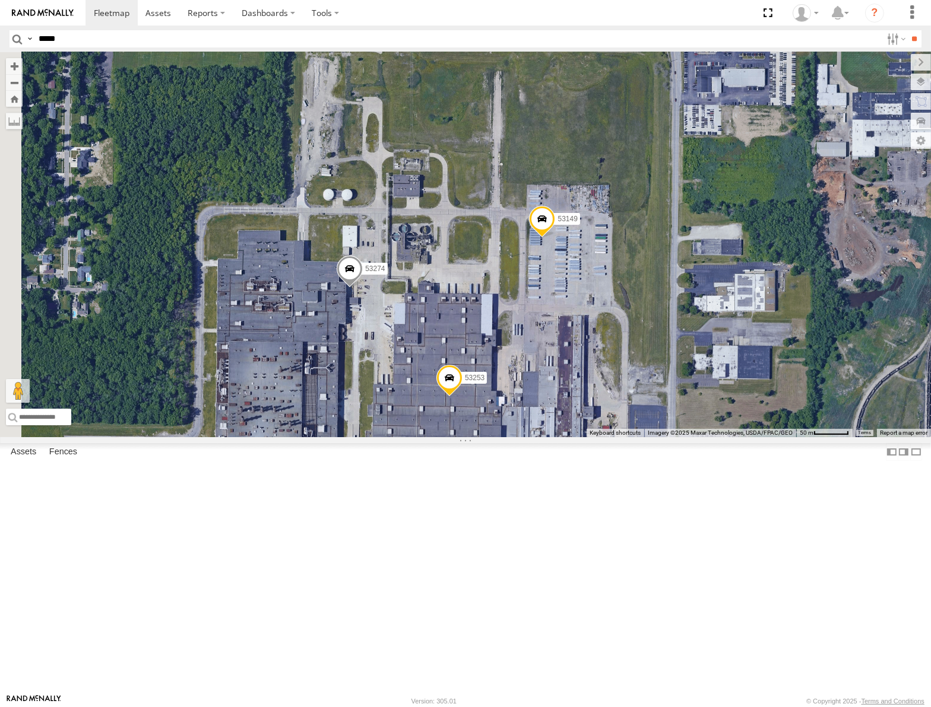
drag, startPoint x: 650, startPoint y: 432, endPoint x: 703, endPoint y: 373, distance: 79.0
click at [703, 374] on div "53147 53216 53106 53223 53262 53247 53151 53233 53258 53250 53203 53239 53130 5…" at bounding box center [465, 244] width 931 height 385
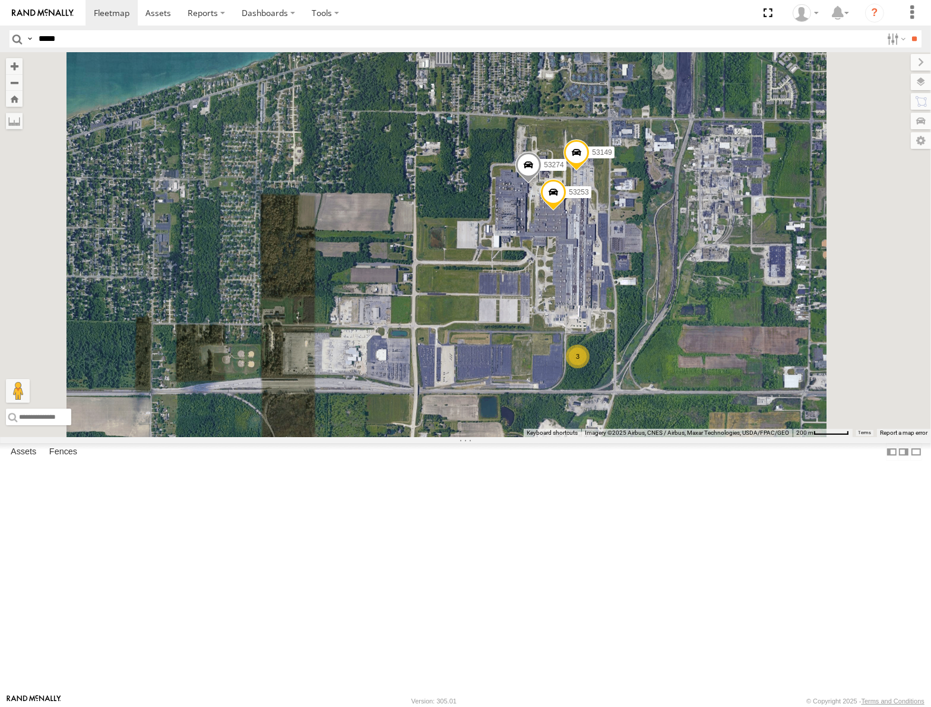
drag, startPoint x: 722, startPoint y: 461, endPoint x: 732, endPoint y: 409, distance: 53.2
click at [732, 409] on div "53147 53216 53106 53223 53262 53247 53151 53233 53258 53250 53203 53239 53130 5…" at bounding box center [465, 244] width 931 height 385
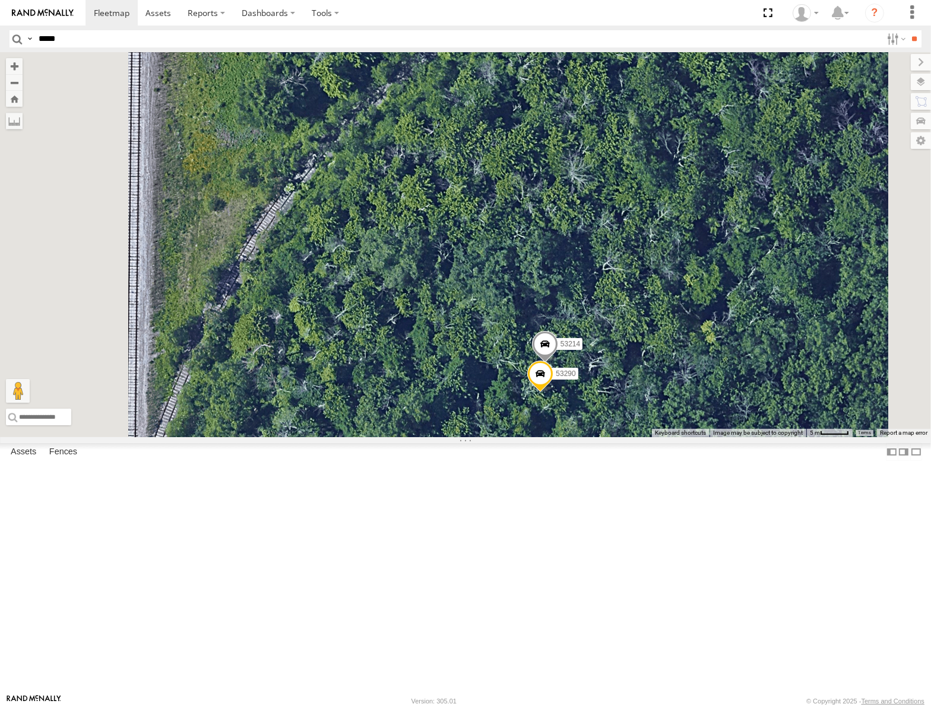
drag, startPoint x: 724, startPoint y: 490, endPoint x: 736, endPoint y: 389, distance: 102.2
click at [736, 389] on div "53147 53216 53106 53223 53262 53247 53151 53233 53258 53250 53203 53239 53130 5…" at bounding box center [465, 244] width 931 height 385
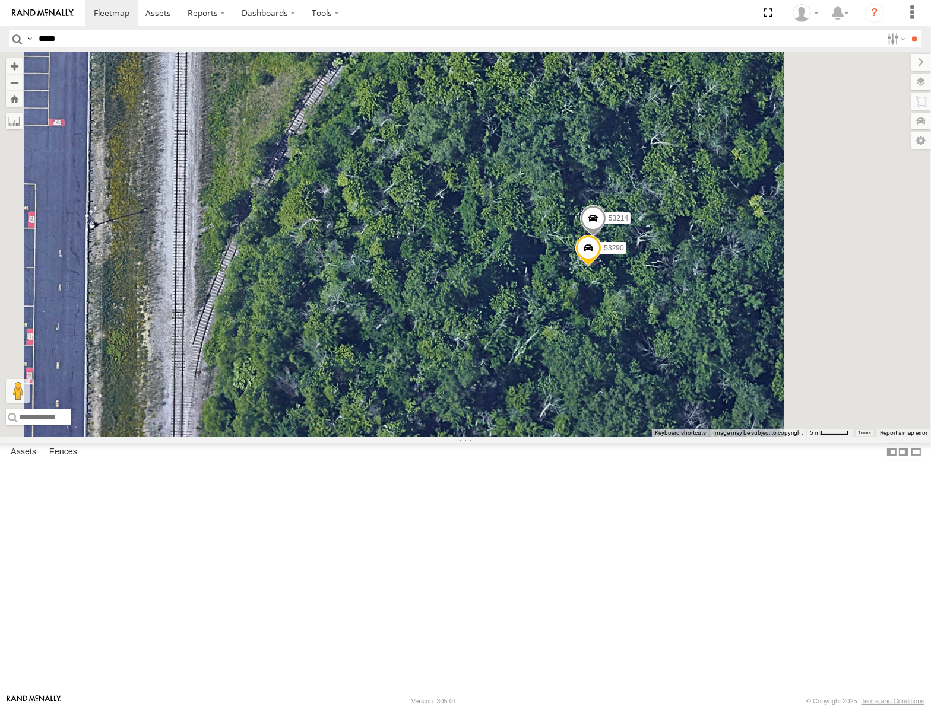
drag, startPoint x: 801, startPoint y: 249, endPoint x: 769, endPoint y: 400, distance: 154.7
click at [769, 400] on div "53147 53216 53106 53223 53262 53247 53151 53233 53258 53250 53203 53239 53130 5…" at bounding box center [465, 244] width 931 height 385
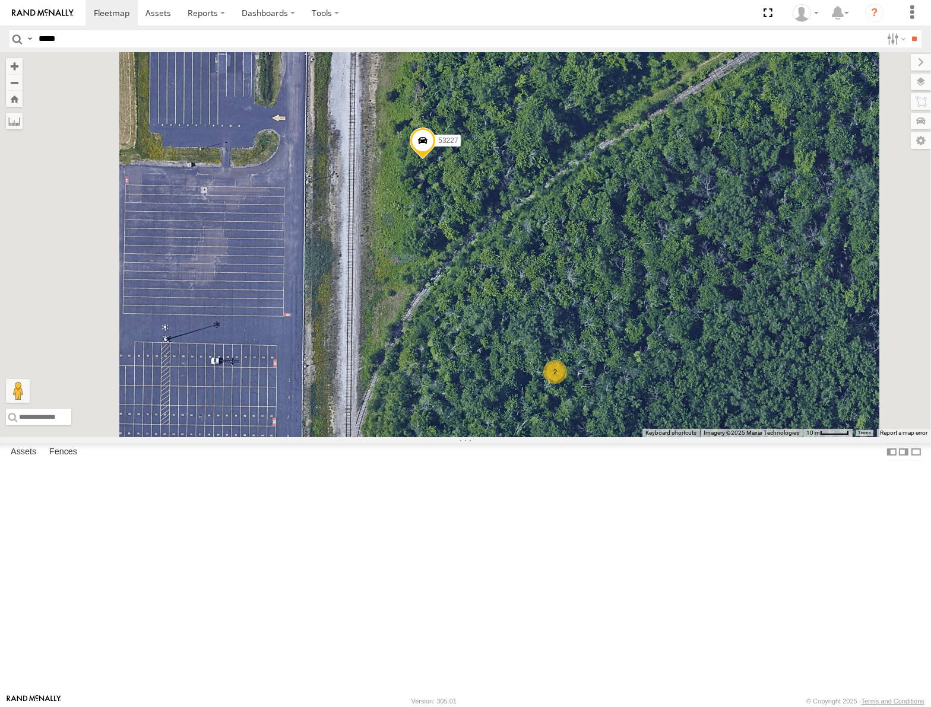
drag, startPoint x: 757, startPoint y: 220, endPoint x: 736, endPoint y: 339, distance: 121.1
click at [737, 339] on div "53147 53216 53106 53223 53262 53247 53151 53233 53258 53250 53203 53239 53130 5…" at bounding box center [465, 244] width 931 height 385
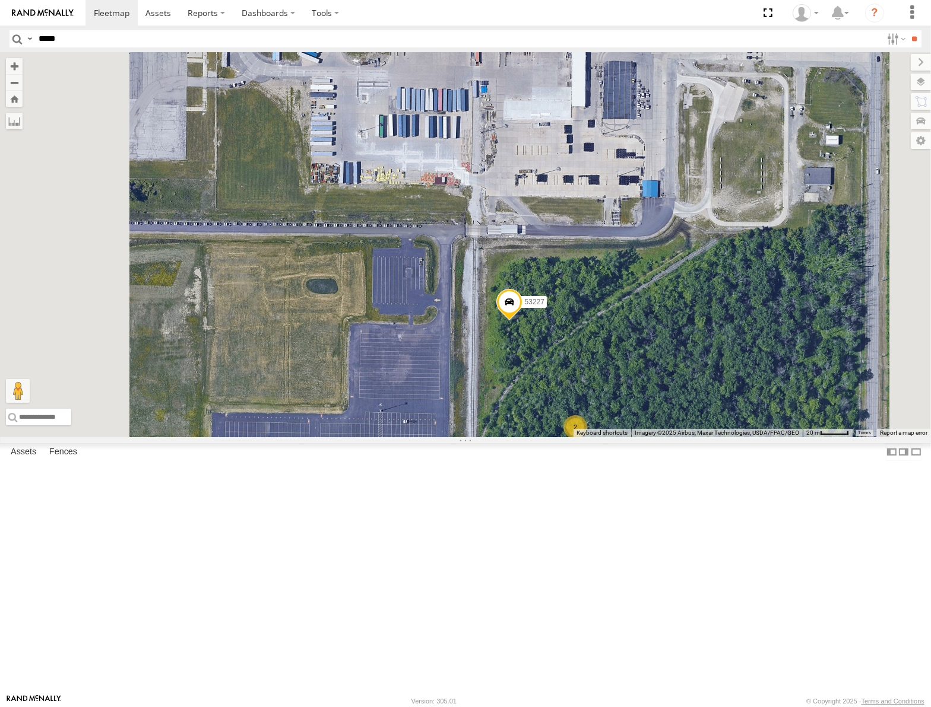
drag, startPoint x: 750, startPoint y: 299, endPoint x: 756, endPoint y: 352, distance: 53.7
click at [756, 350] on div "53147 53216 53106 53223 53262 53247 53151 53233 53258 53250 53203 53239 53130 5…" at bounding box center [465, 244] width 931 height 385
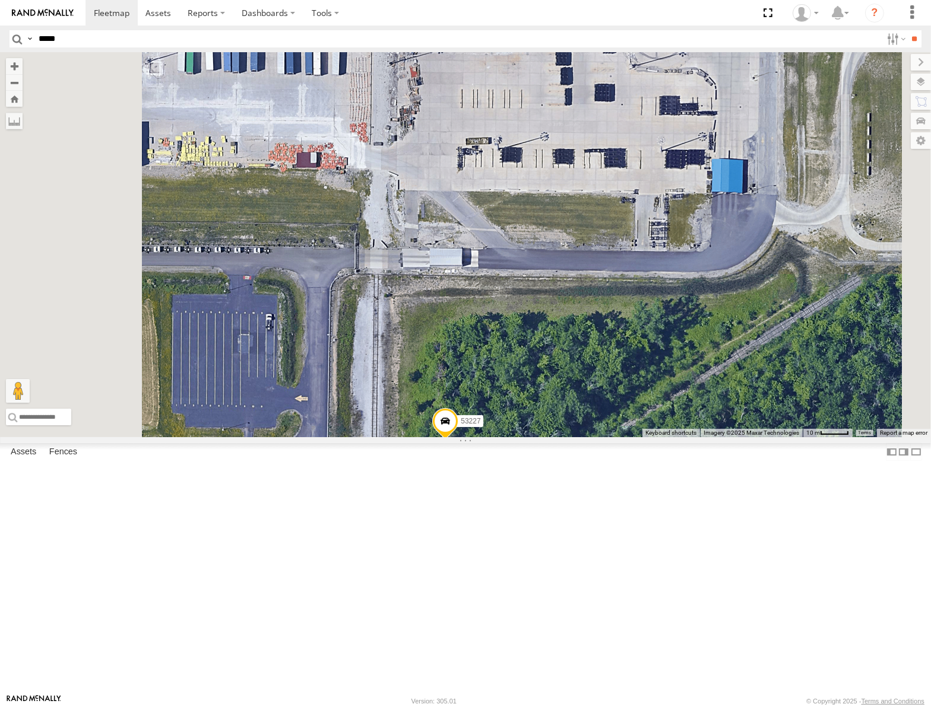
drag, startPoint x: 774, startPoint y: 496, endPoint x: 766, endPoint y: 402, distance: 93.5
click at [771, 415] on div "53147 53216 53106 53223 53262 53247 53151 53233 53258 53250 53203 53239 53130 5…" at bounding box center [465, 244] width 931 height 385
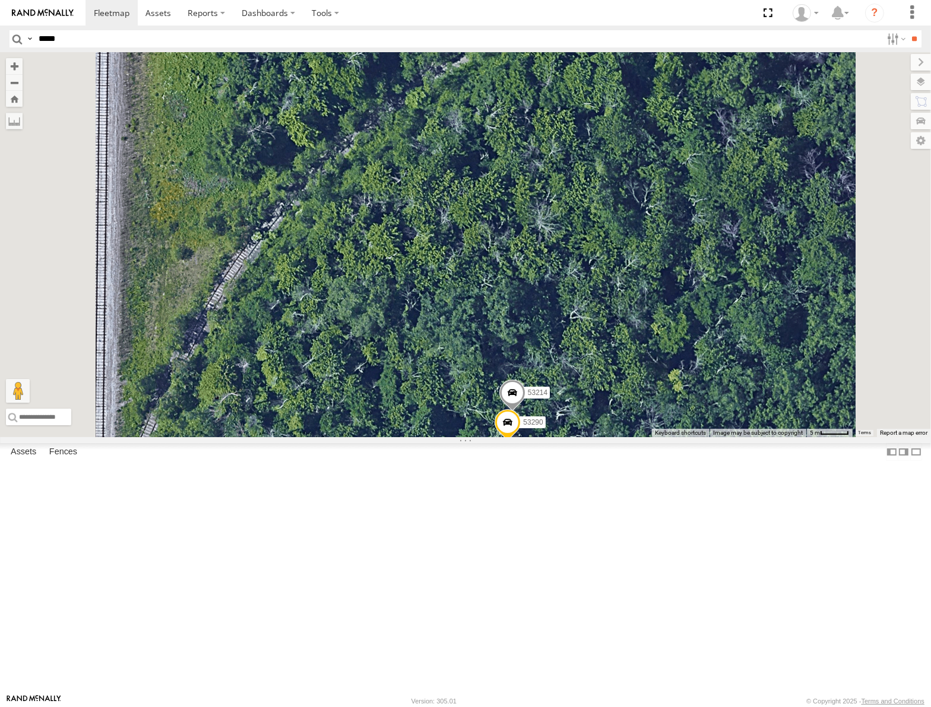
drag, startPoint x: 776, startPoint y: 525, endPoint x: 751, endPoint y: 369, distance: 158.1
click at [753, 373] on div "53147 53216 53106 53223 53262 53247 53151 53233 53258 53250 53203 53239 53130 5…" at bounding box center [465, 244] width 931 height 385
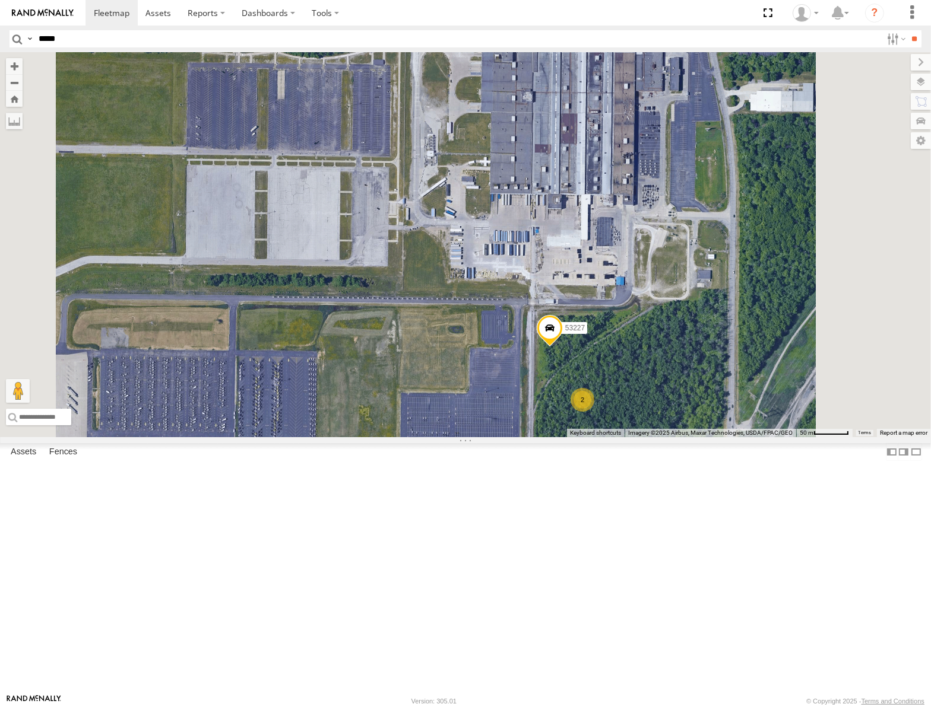
drag, startPoint x: 762, startPoint y: 160, endPoint x: 750, endPoint y: 445, distance: 285.1
click at [753, 437] on div "53147 53216 53106 53223 53262 53247 53151 53233 53258 53250 53203 53239 53130 5…" at bounding box center [465, 244] width 931 height 385
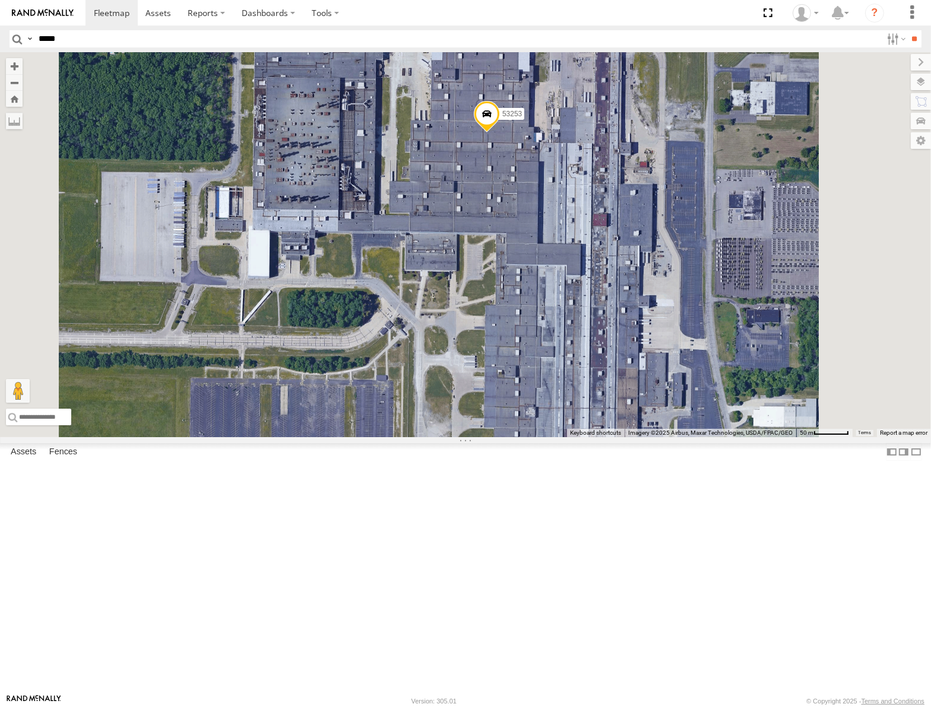
drag, startPoint x: 734, startPoint y: 261, endPoint x: 754, endPoint y: 556, distance: 295.6
click at [754, 437] on div "53147 53216 53106 53223 53262 53247 53151 53233 53258 53250 53203 53239 53130 5…" at bounding box center [465, 244] width 931 height 385
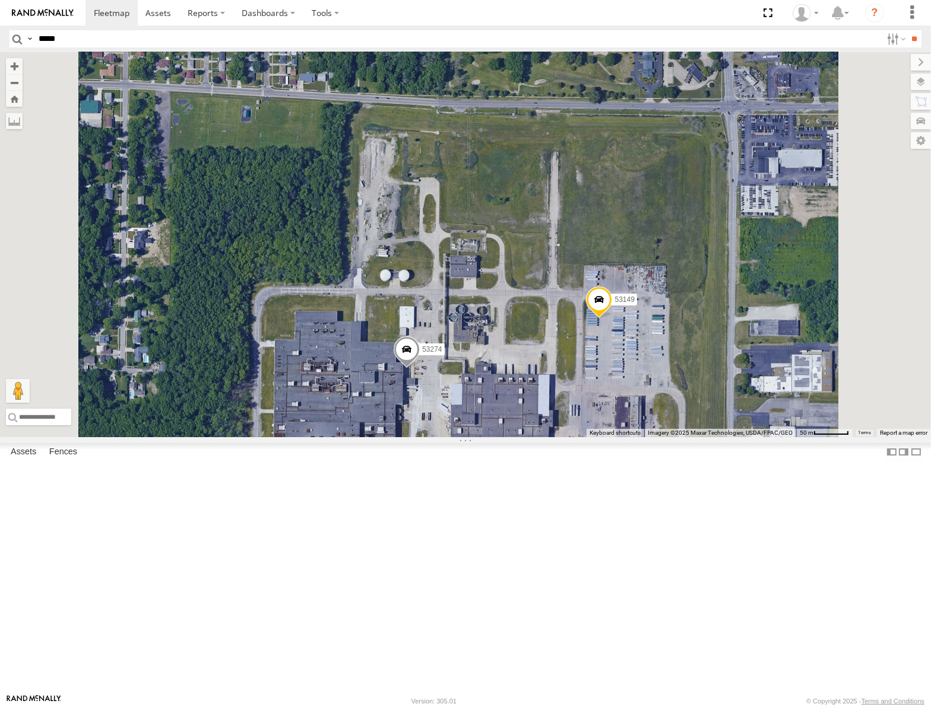
drag, startPoint x: 763, startPoint y: 549, endPoint x: 799, endPoint y: 447, distance: 108.5
click at [799, 437] on div "53147 53216 53106 53223 53262 53247 53151 53233 53258 53250 53203 53239 53130 5…" at bounding box center [465, 244] width 931 height 385
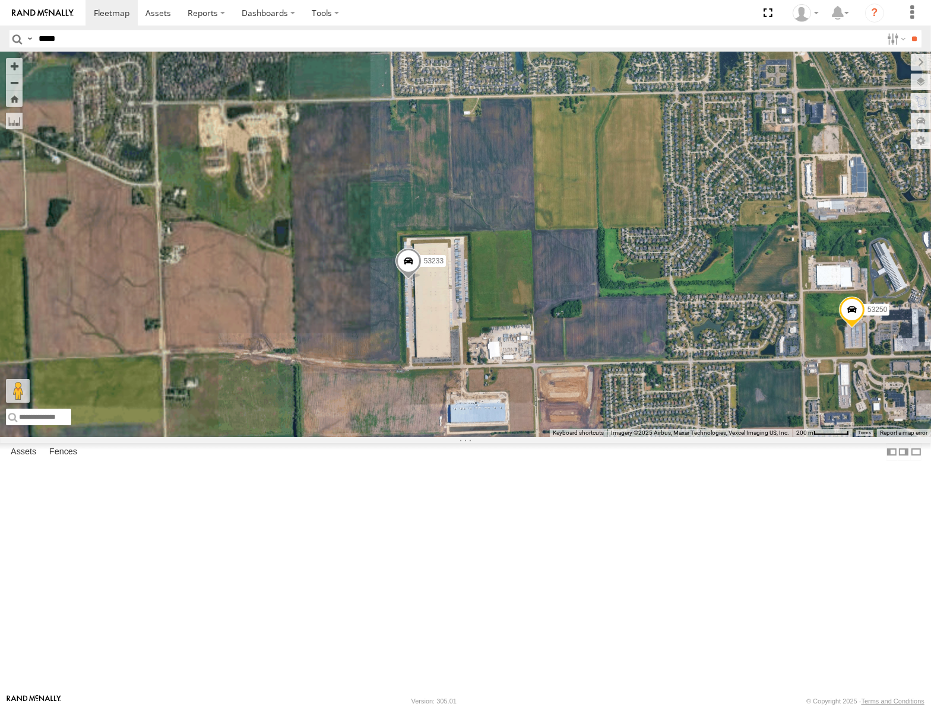
drag, startPoint x: 647, startPoint y: 485, endPoint x: 804, endPoint y: 466, distance: 158.5
click at [804, 437] on div "53147 53223 53247 53151 53258 53203 53231 53101 53289 53133 53148 53132 53105 5…" at bounding box center [465, 244] width 931 height 385
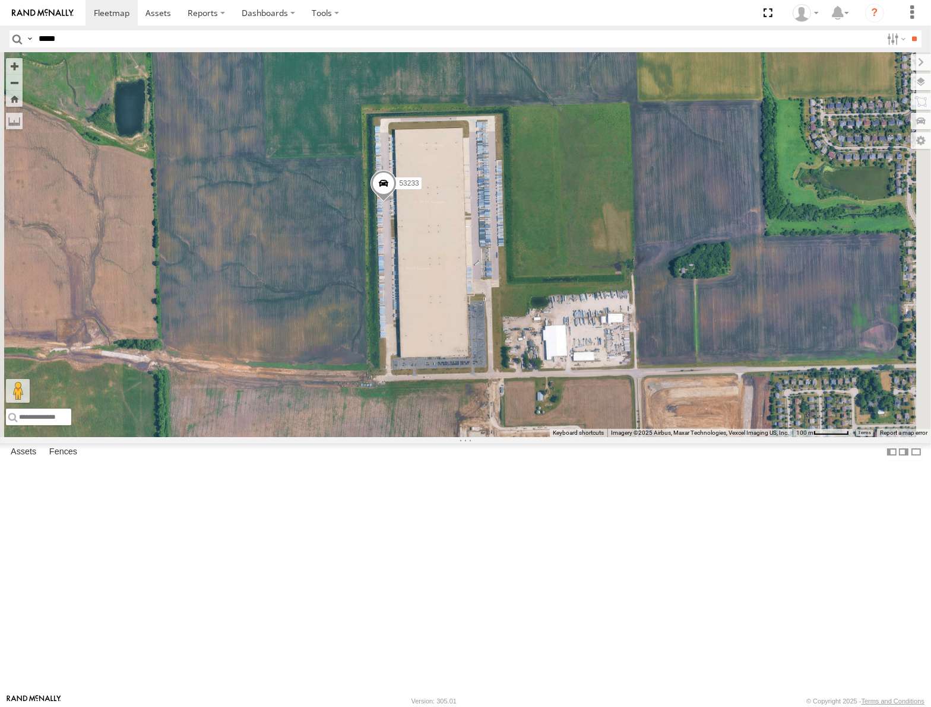
drag, startPoint x: 709, startPoint y: 392, endPoint x: 713, endPoint y: 417, distance: 25.9
click at [713, 417] on div "53147 53223 53247 53151 53258 53203 53231 53101 53289 53133 53148 53132 53105 5…" at bounding box center [465, 244] width 931 height 385
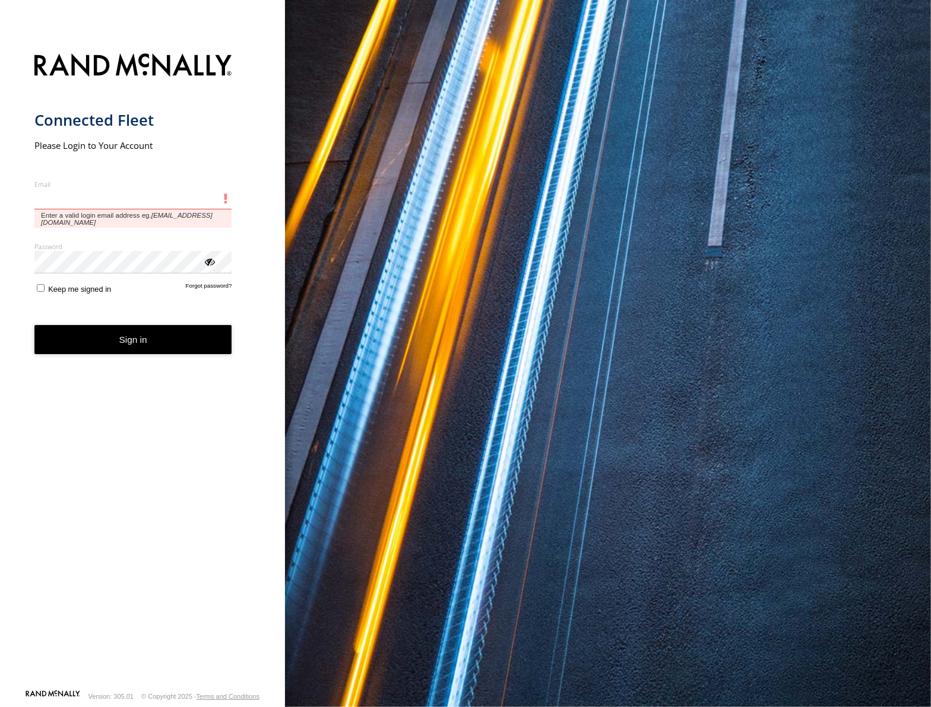
type input "**********"
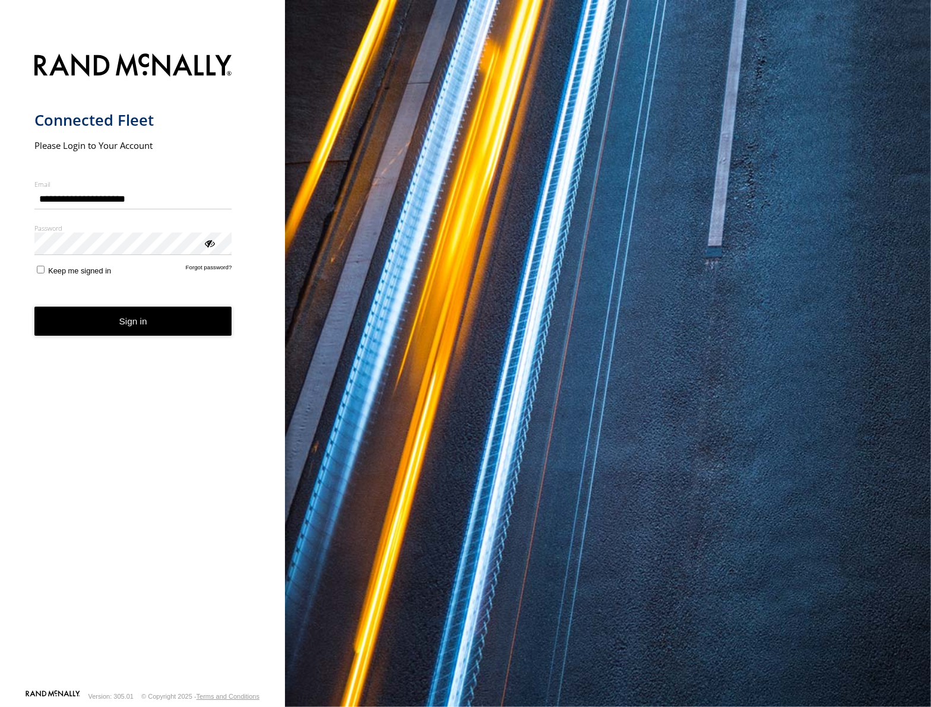
click at [150, 332] on button "Sign in" at bounding box center [133, 321] width 198 height 29
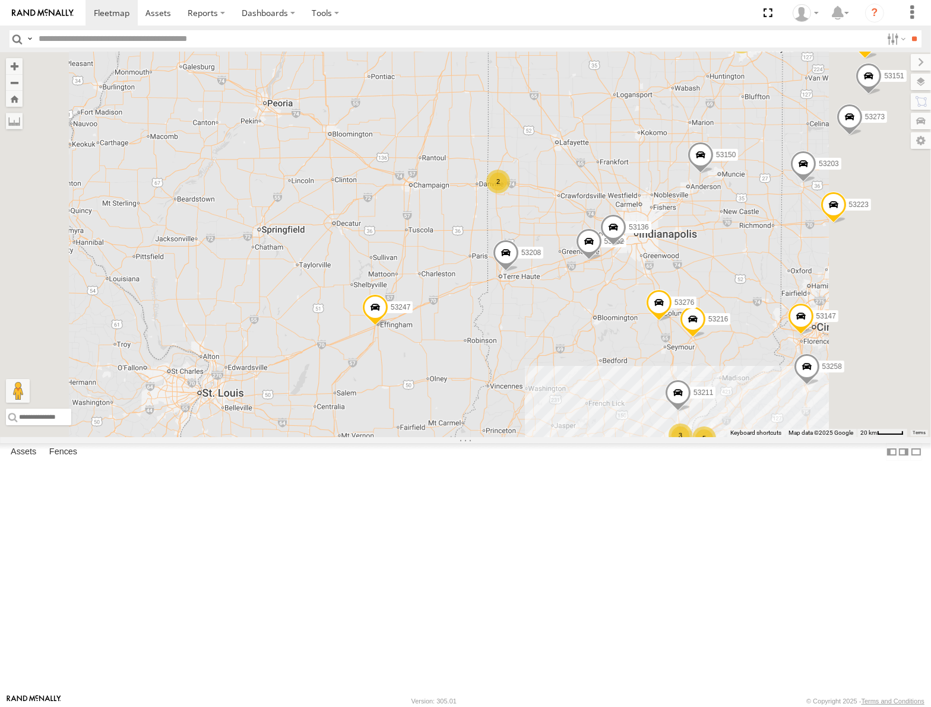
drag, startPoint x: 602, startPoint y: 335, endPoint x: 625, endPoint y: 417, distance: 84.5
click at [625, 417] on div "53148 53217 53247 53133 53270 53208 53150 53142 53254 53235 53147 53223 53151 5…" at bounding box center [465, 244] width 931 height 385
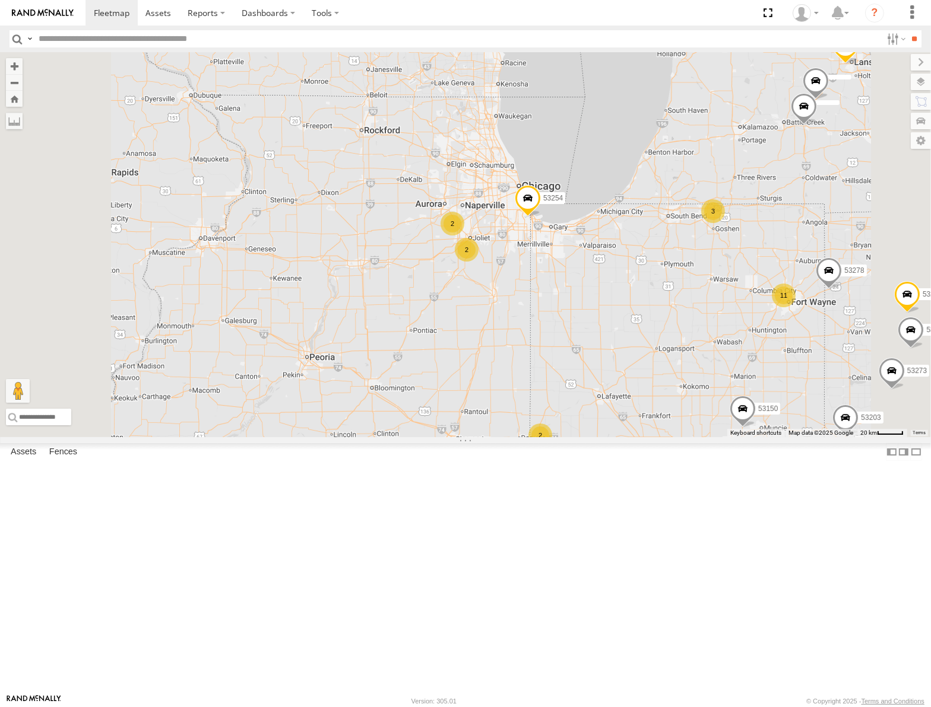
drag, startPoint x: 716, startPoint y: 206, endPoint x: 745, endPoint y: 433, distance: 228.6
click at [745, 433] on div "53148 53217 53247 53133 53270 53208 53150 53142 53254 53235 53147 53223 53151 5…" at bounding box center [465, 244] width 931 height 385
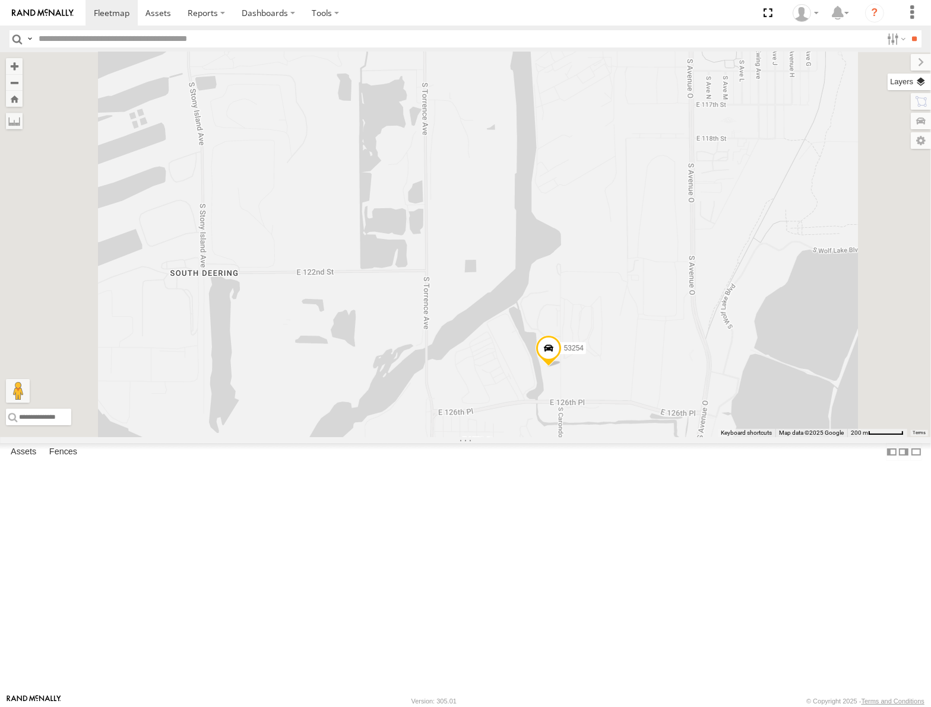
click at [922, 83] on label at bounding box center [908, 82] width 43 height 17
click at [0, 0] on span "Basemaps" at bounding box center [0, 0] width 0 height 0
click at [0, 0] on span "Satellite" at bounding box center [0, 0] width 0 height 0
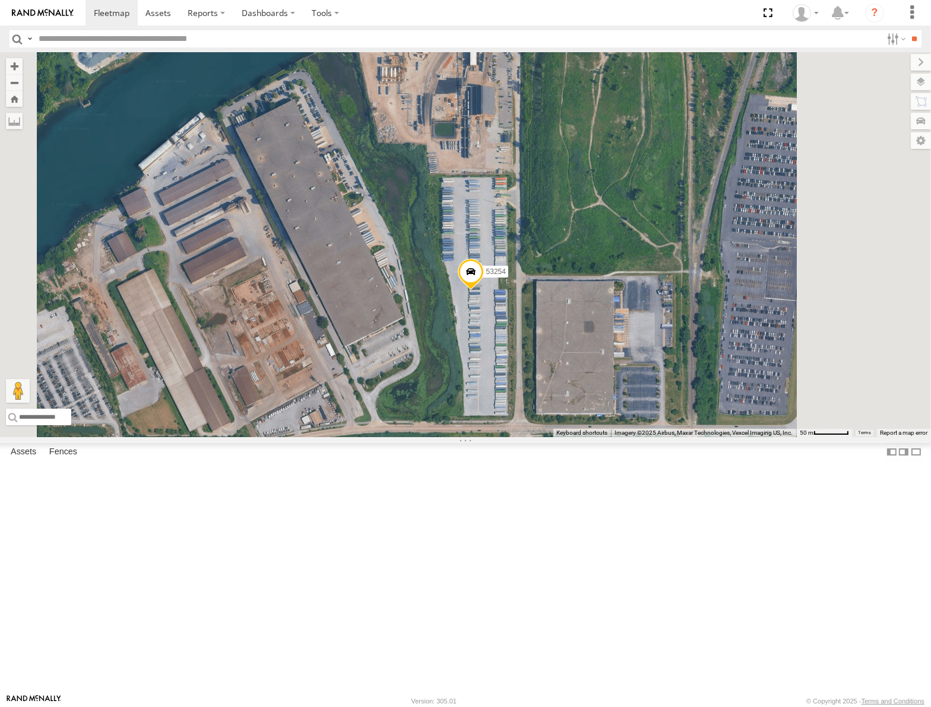
drag, startPoint x: 727, startPoint y: 464, endPoint x: 611, endPoint y: 441, distance: 118.0
click at [617, 437] on div "53148 53217 53247 53133 53270 53208 53150 53142 53254 53235 53147 53223 53151 5…" at bounding box center [465, 244] width 931 height 385
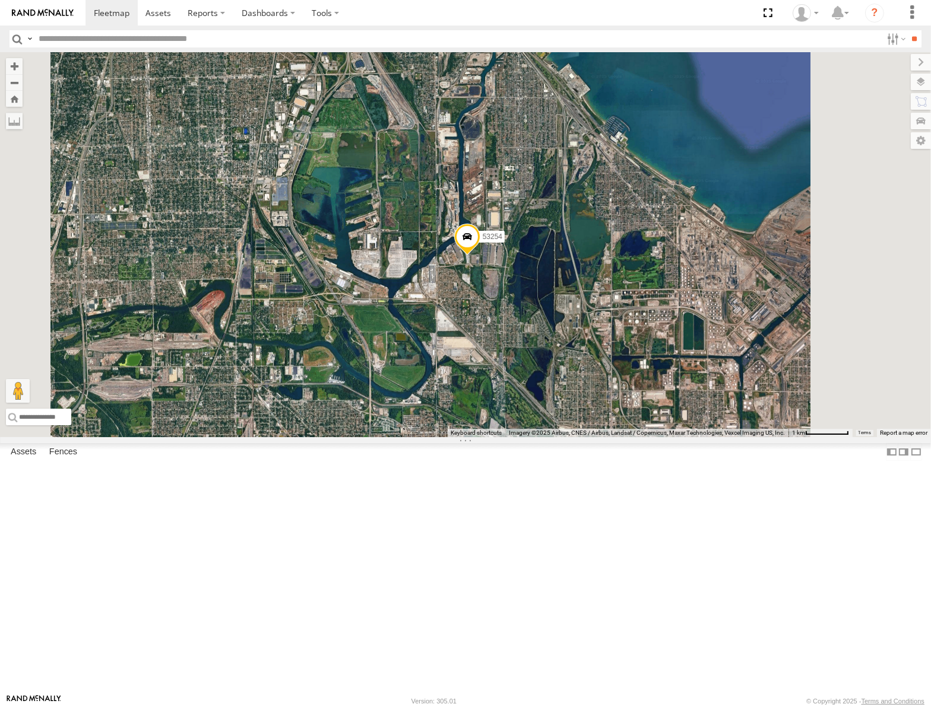
drag, startPoint x: 657, startPoint y: 512, endPoint x: 638, endPoint y: 343, distance: 169.6
click at [655, 361] on div "53148 53217 53247 53133 53270 53208 53150 53142 53254 53235 53147 53223 53151 5…" at bounding box center [465, 244] width 931 height 385
